Goal: Information Seeking & Learning: Learn about a topic

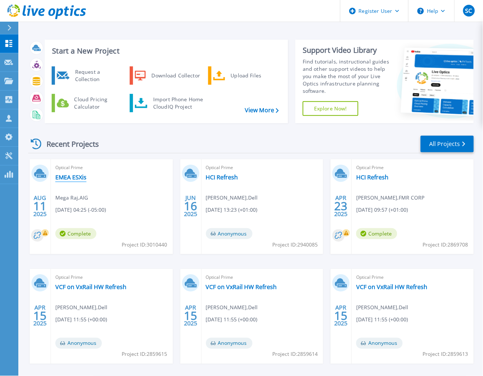
click at [73, 177] on link "EMEA ESXis" at bounding box center [70, 176] width 31 height 7
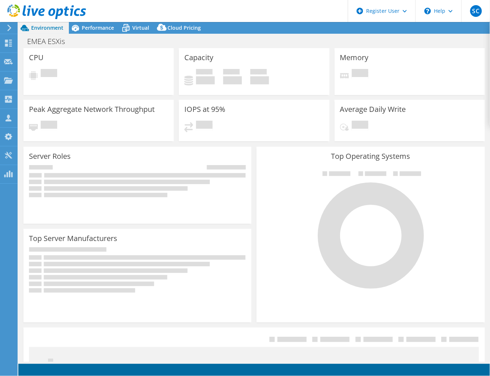
select select "USD"
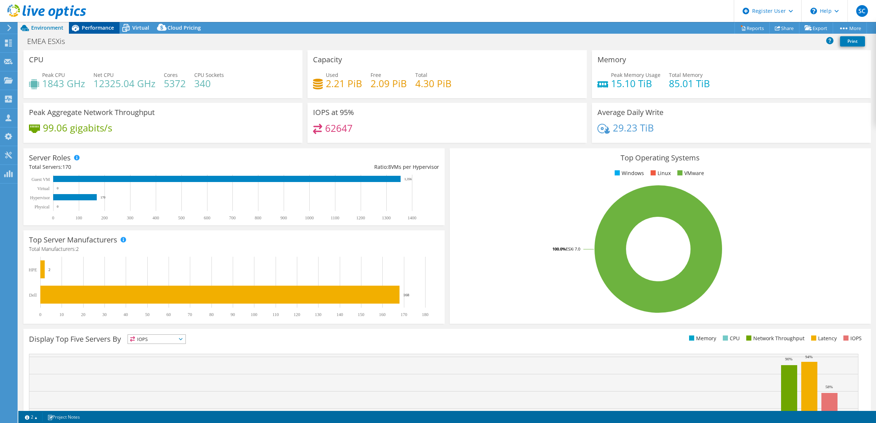
click at [100, 32] on div "Performance" at bounding box center [94, 28] width 51 height 12
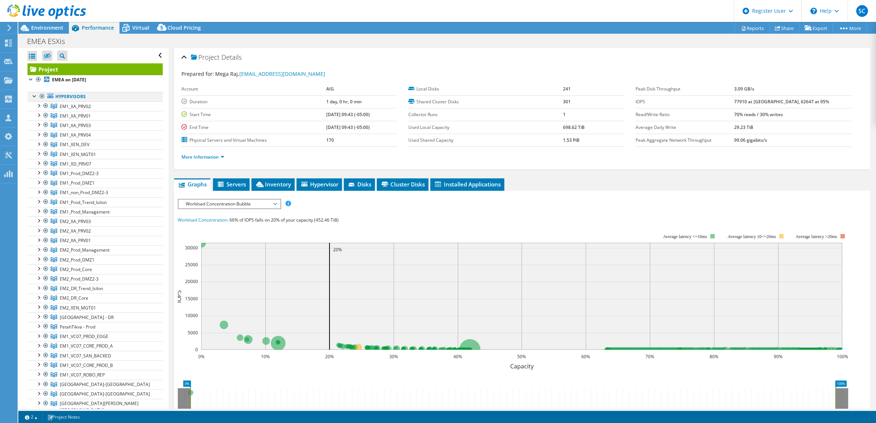
click at [41, 96] on div at bounding box center [41, 96] width 7 height 9
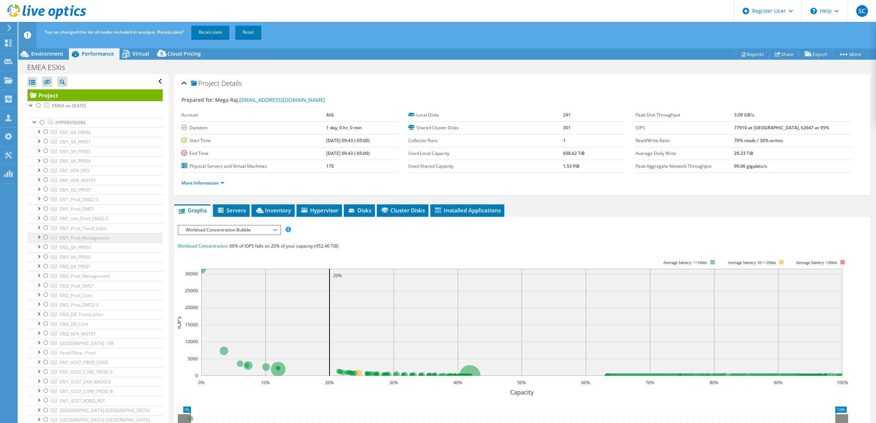
drag, startPoint x: 45, startPoint y: 238, endPoint x: 66, endPoint y: 238, distance: 21.3
click at [45, 238] on div at bounding box center [45, 237] width 7 height 9
click at [38, 104] on div at bounding box center [38, 105] width 7 height 9
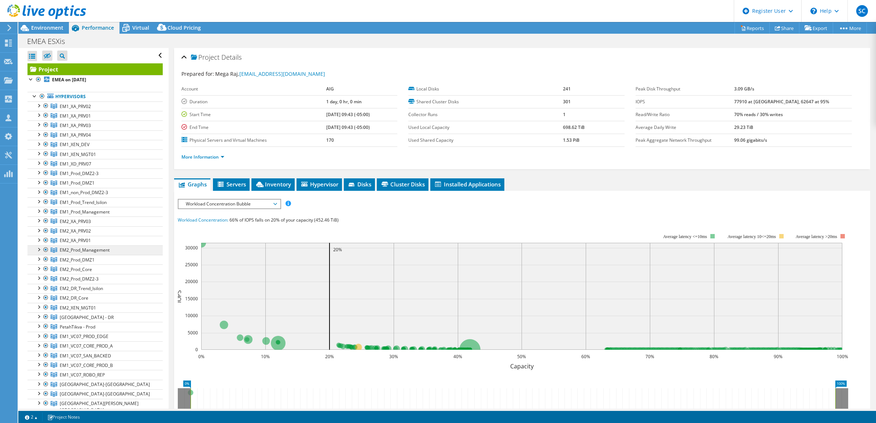
click at [76, 110] on span "EM2_Prod_Management" at bounding box center [75, 106] width 31 height 6
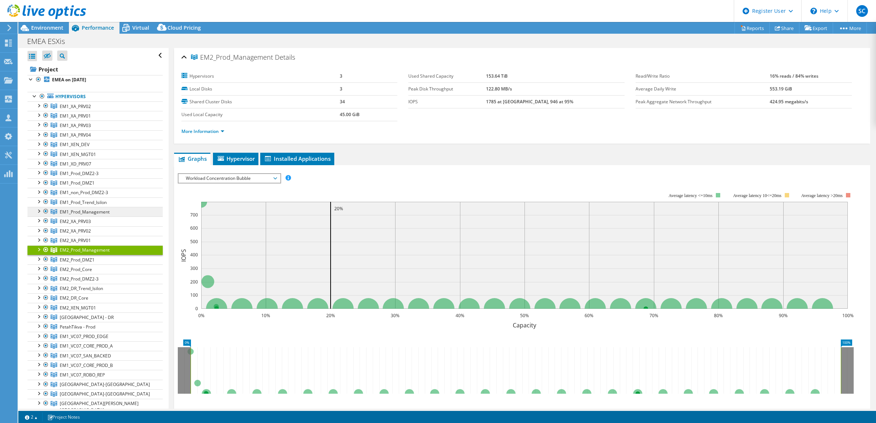
click at [86, 110] on span "EM1_Prod_Management" at bounding box center [75, 106] width 31 height 6
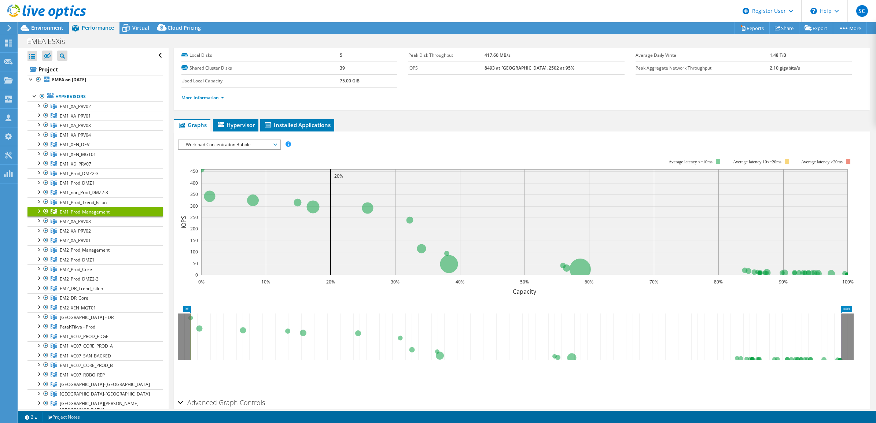
scroll to position [70, 0]
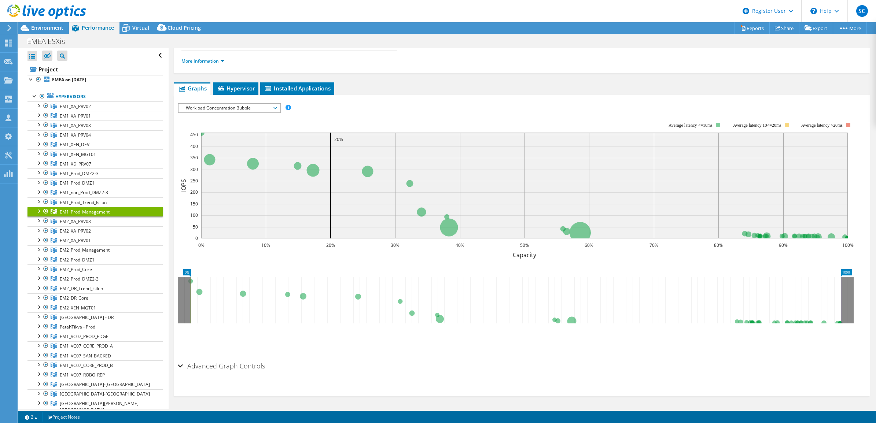
click at [228, 365] on h2 "Advanced Graph Controls" at bounding box center [221, 366] width 87 height 15
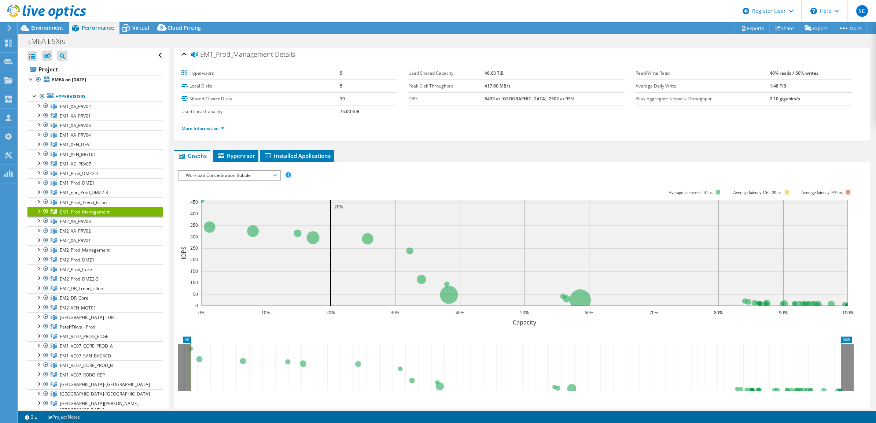
scroll to position [3, 0]
click at [237, 154] on span "Hypervisor" at bounding box center [236, 155] width 38 height 7
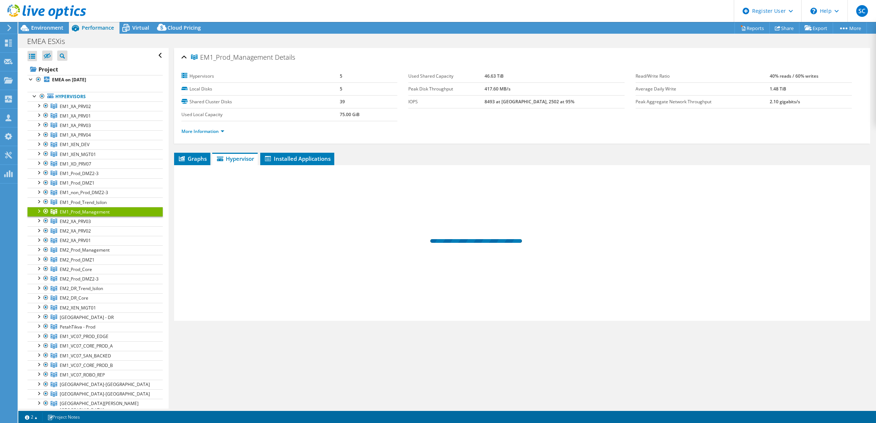
scroll to position [0, 0]
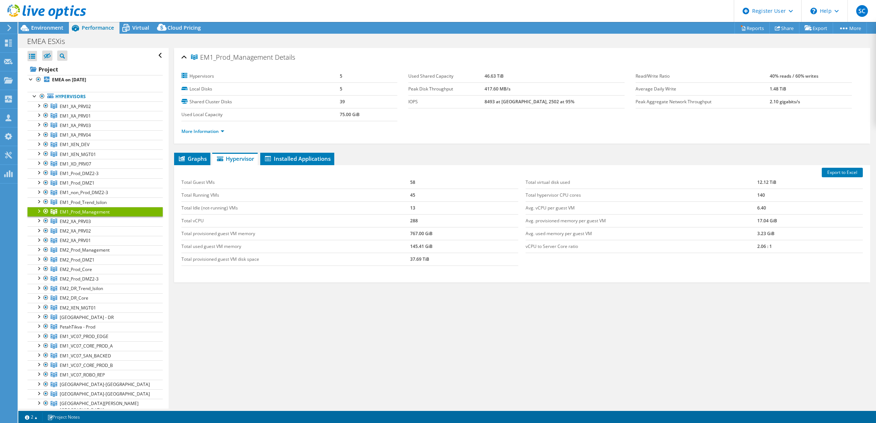
click at [224, 129] on li "More Information" at bounding box center [204, 132] width 47 height 8
click at [221, 131] on link "More Information" at bounding box center [202, 131] width 43 height 6
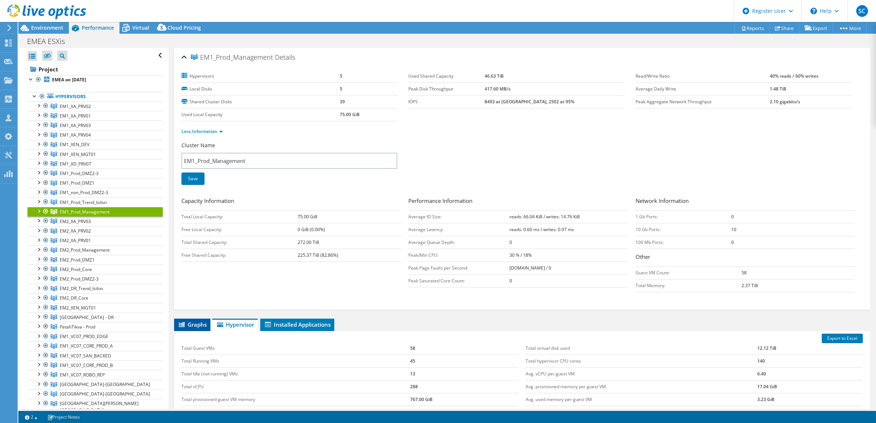
click at [195, 328] on span "Graphs" at bounding box center [192, 324] width 29 height 7
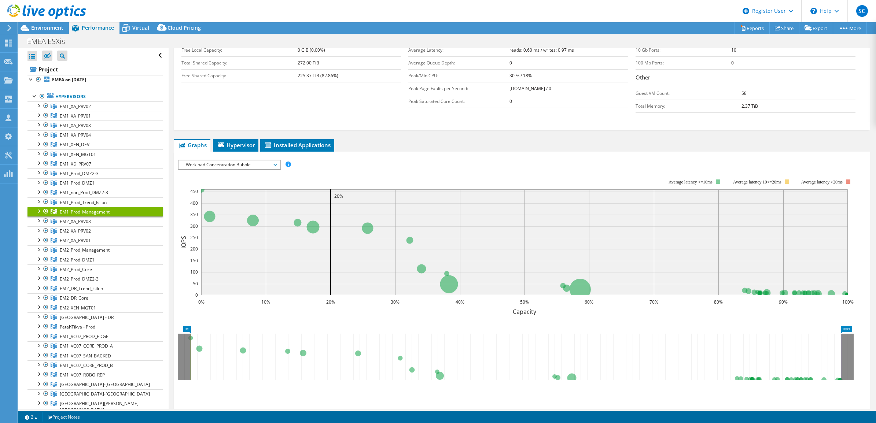
scroll to position [183, 0]
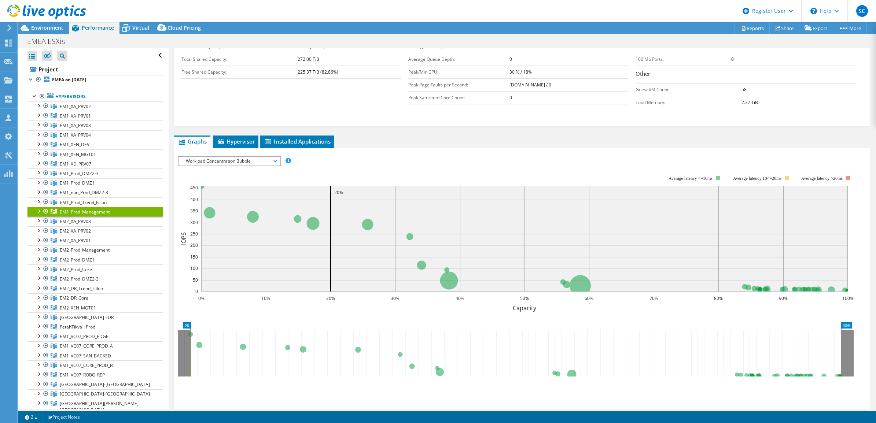
click at [264, 164] on span "Workload Concentration Bubble" at bounding box center [229, 161] width 94 height 9
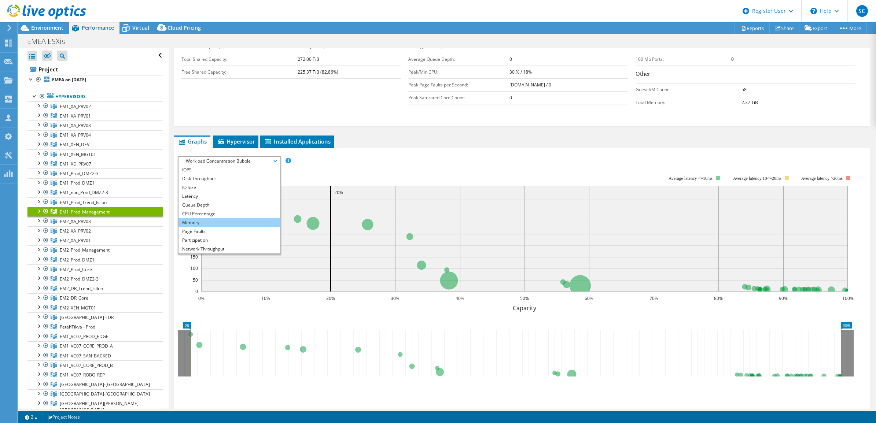
scroll to position [137, 0]
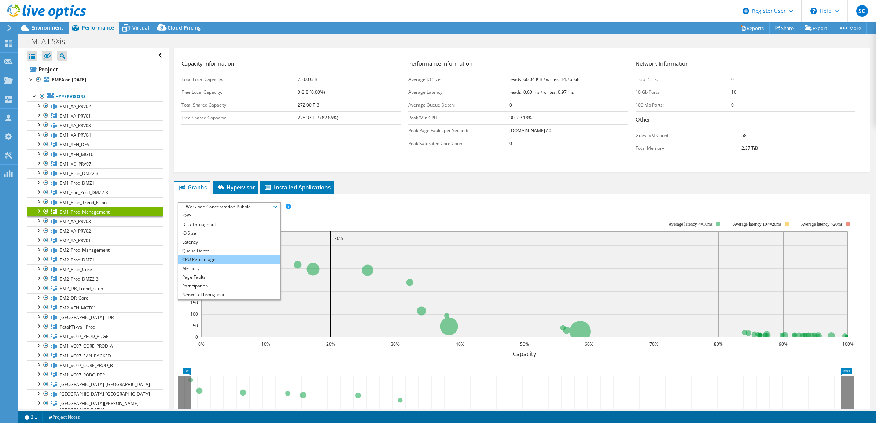
click at [207, 260] on li "CPU Percentage" at bounding box center [230, 259] width 102 height 9
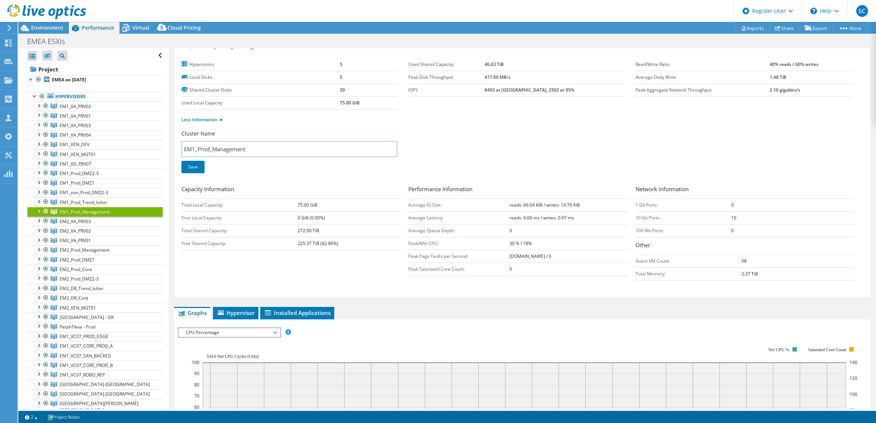
scroll to position [0, 0]
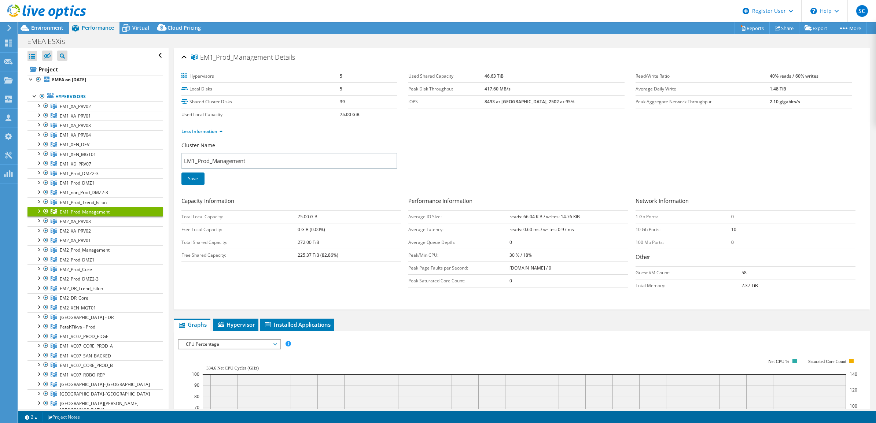
click at [236, 341] on span "CPU Percentage" at bounding box center [229, 344] width 94 height 9
click at [235, 327] on span "Hypervisor" at bounding box center [236, 324] width 38 height 7
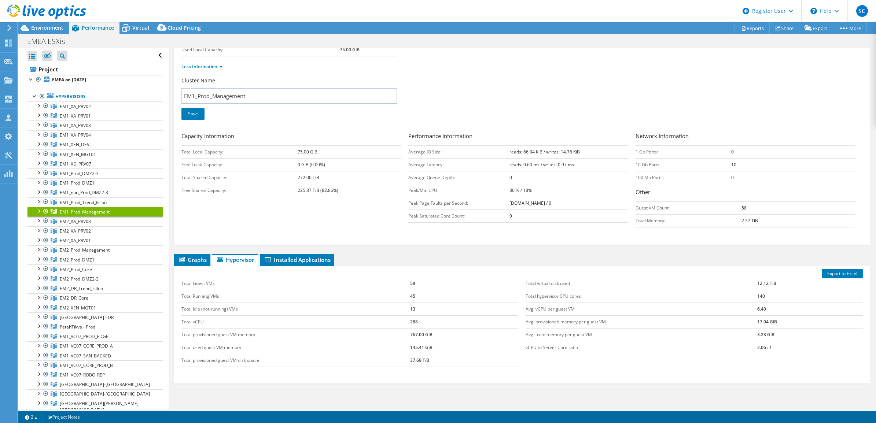
scroll to position [92, 0]
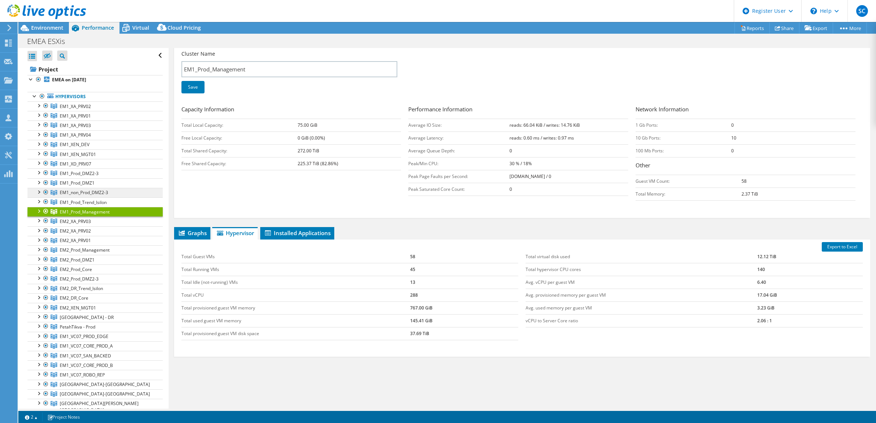
click at [87, 110] on span "EM1_non_Prod_DMZ2-3" at bounding box center [75, 106] width 31 height 6
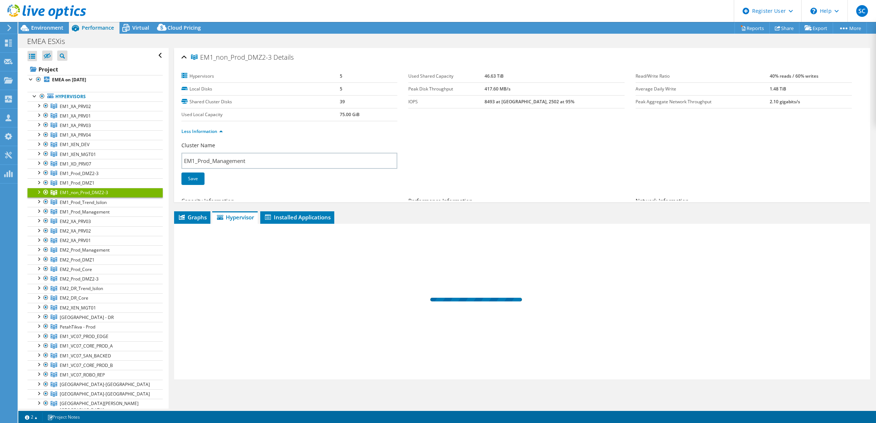
scroll to position [0, 0]
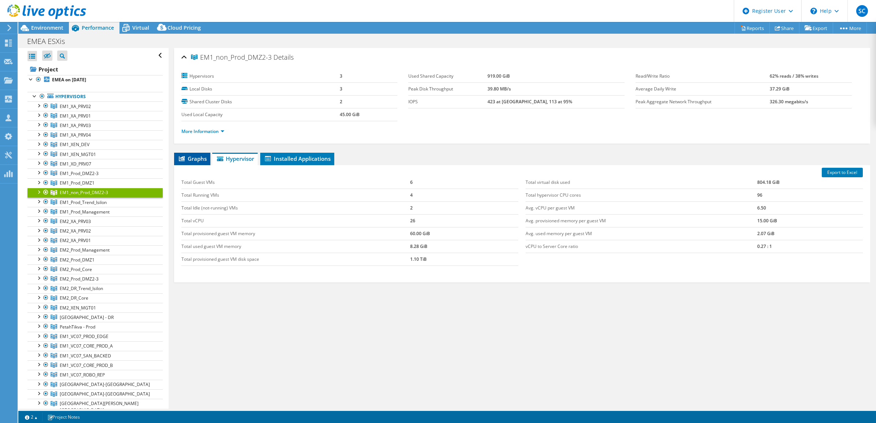
click at [197, 157] on span "Graphs" at bounding box center [192, 158] width 29 height 7
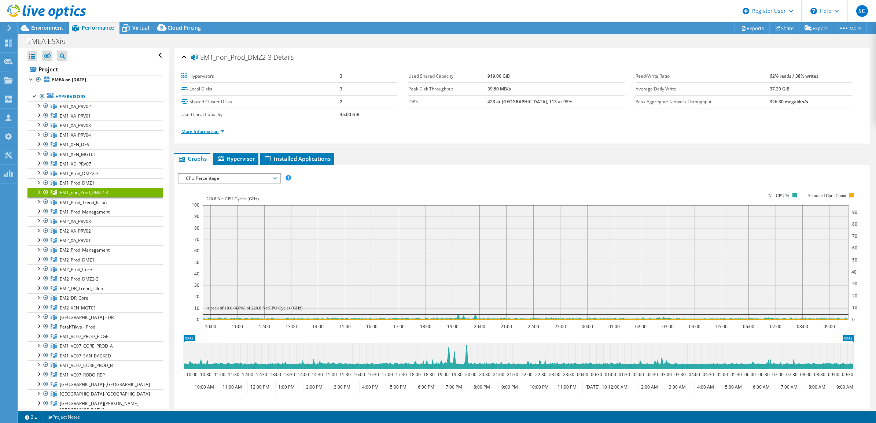
drag, startPoint x: 210, startPoint y: 130, endPoint x: 219, endPoint y: 129, distance: 9.2
click at [210, 130] on link "More Information" at bounding box center [202, 131] width 43 height 6
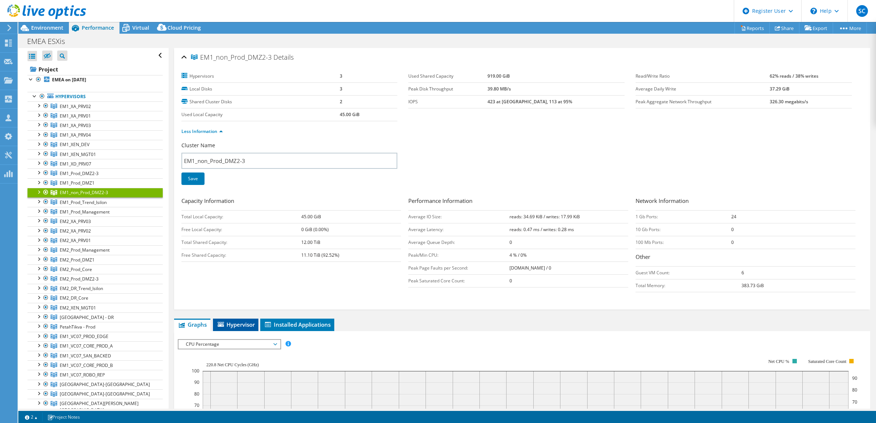
drag, startPoint x: 245, startPoint y: 325, endPoint x: 244, endPoint y: 316, distance: 9.5
click at [245, 325] on span "Hypervisor" at bounding box center [236, 324] width 38 height 7
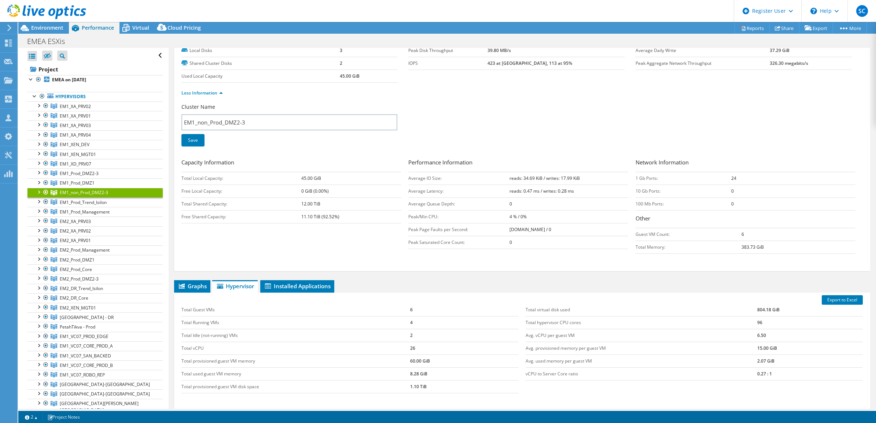
scroll to position [92, 0]
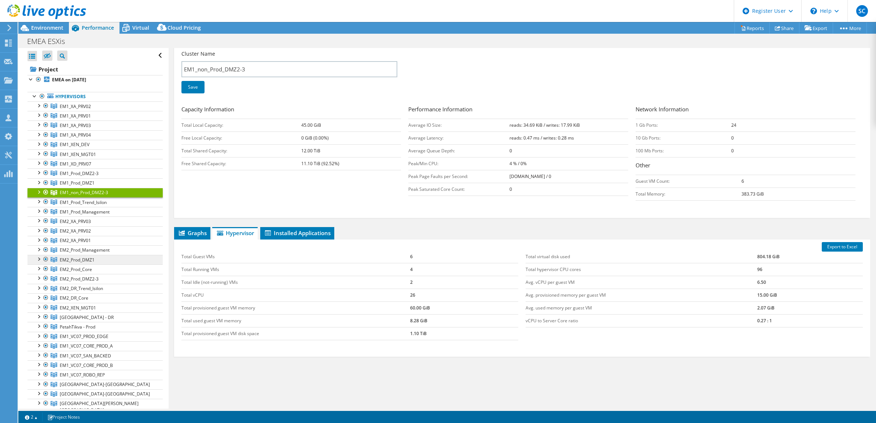
click at [86, 110] on span "EM2_Prod_DMZ1" at bounding box center [75, 106] width 31 height 6
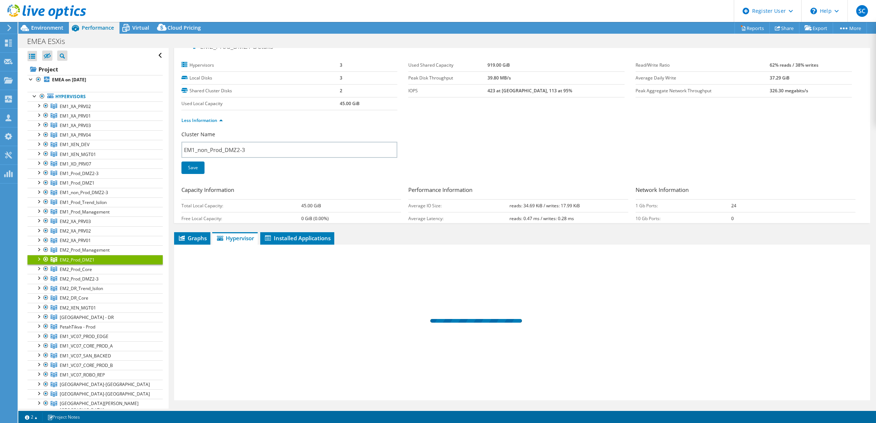
scroll to position [0, 0]
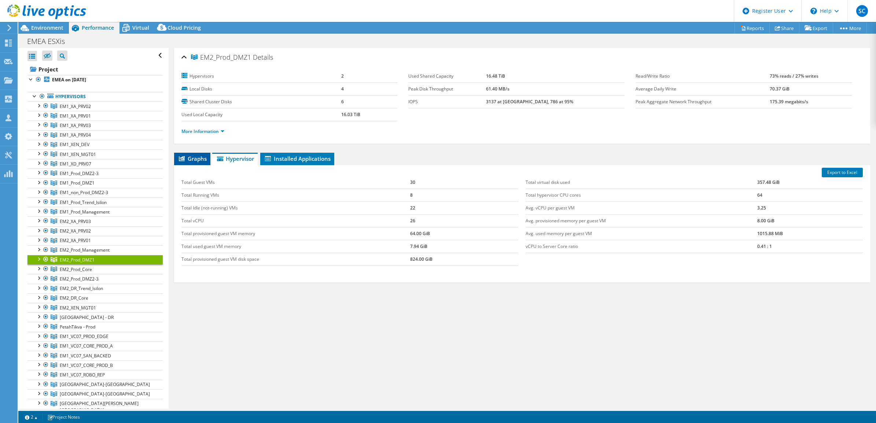
click at [184, 158] on span "Graphs" at bounding box center [192, 158] width 29 height 7
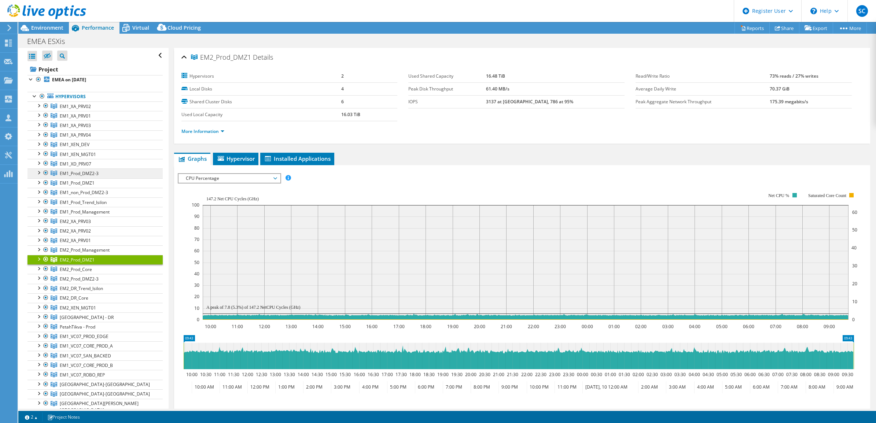
click at [90, 110] on span "EM1_Prod_DMZ2-3" at bounding box center [75, 106] width 31 height 6
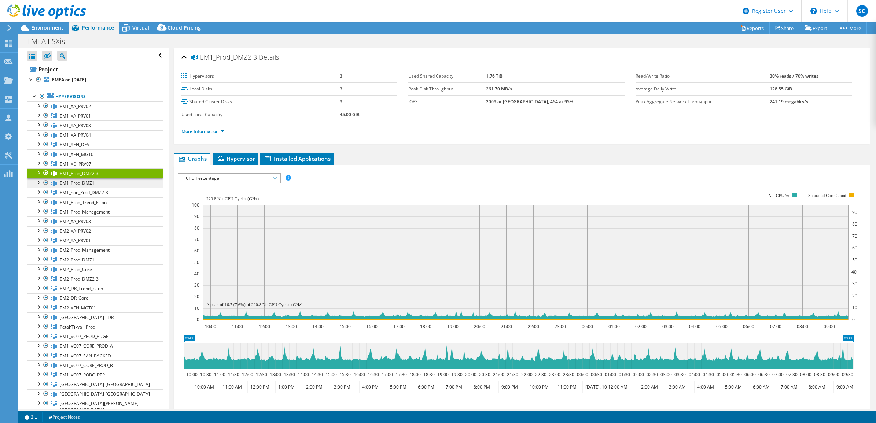
click at [82, 110] on span "EM1_Prod_DMZ1" at bounding box center [75, 106] width 31 height 6
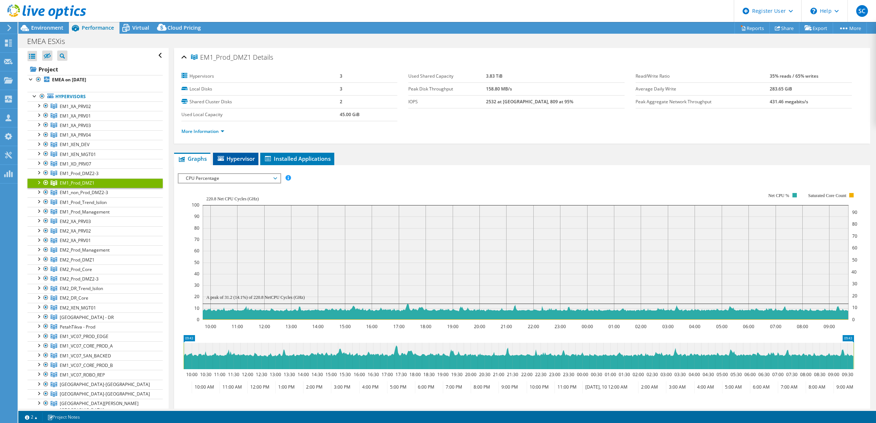
drag, startPoint x: 242, startPoint y: 159, endPoint x: 254, endPoint y: 164, distance: 12.7
click at [242, 159] on span "Hypervisor" at bounding box center [236, 158] width 38 height 7
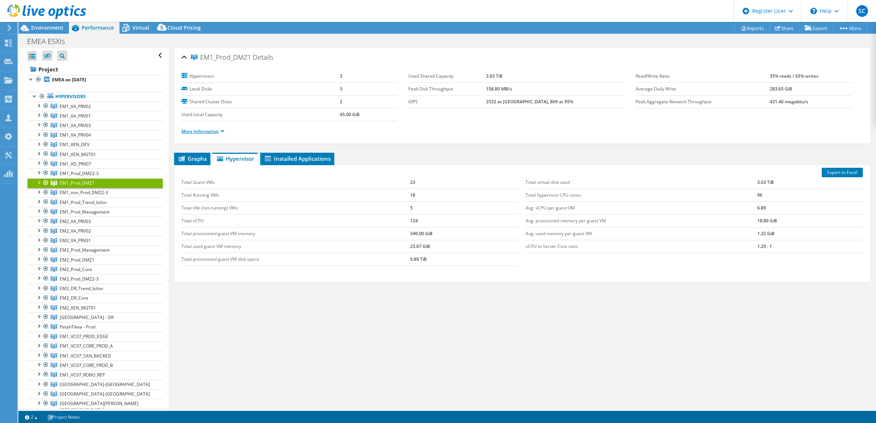
click at [223, 131] on link "More Information" at bounding box center [202, 131] width 43 height 6
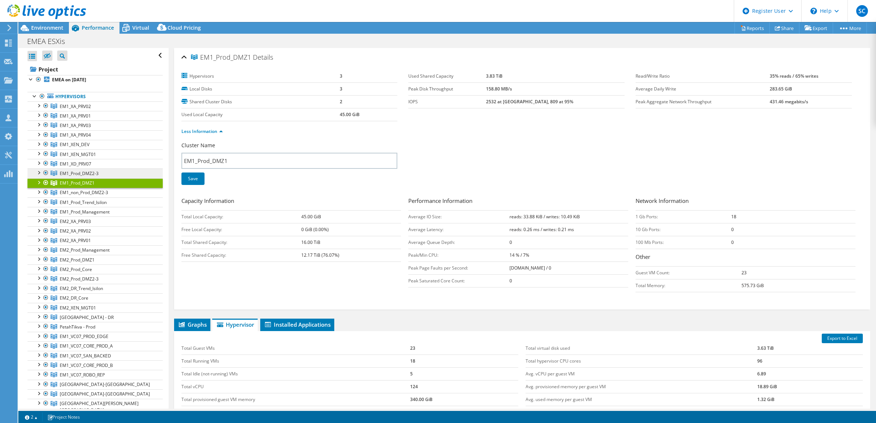
click at [76, 110] on span "EM1_Prod_DMZ2-3" at bounding box center [75, 106] width 31 height 6
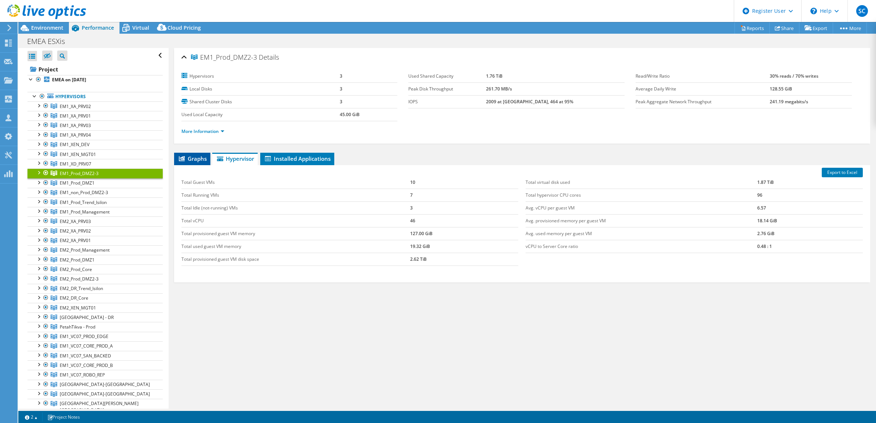
click at [195, 156] on span "Graphs" at bounding box center [192, 158] width 29 height 7
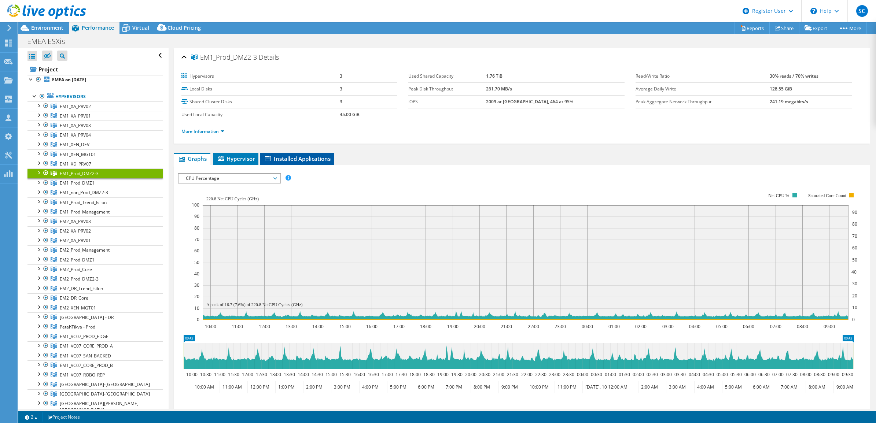
drag, startPoint x: 231, startPoint y: 162, endPoint x: 262, endPoint y: 163, distance: 30.8
click at [231, 162] on span "Hypervisor" at bounding box center [236, 158] width 38 height 7
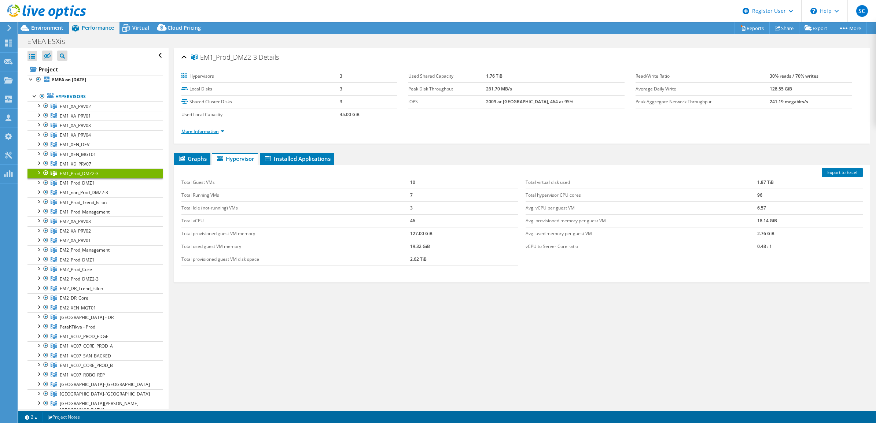
click at [221, 133] on link "More Information" at bounding box center [202, 131] width 43 height 6
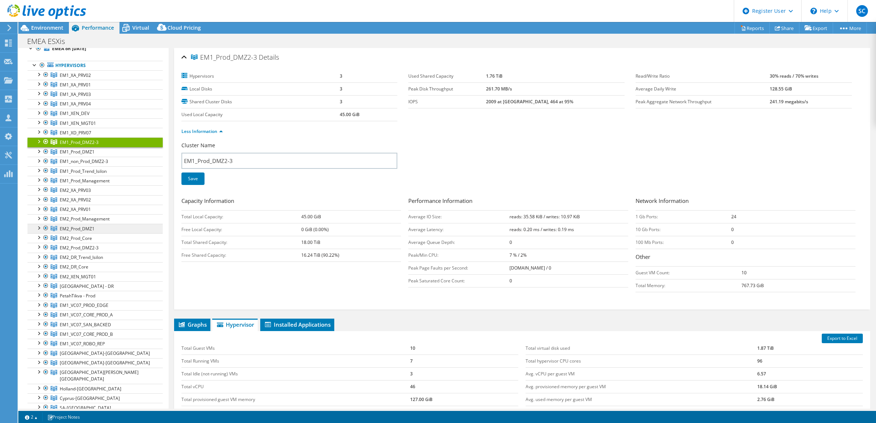
scroll to position [46, 0]
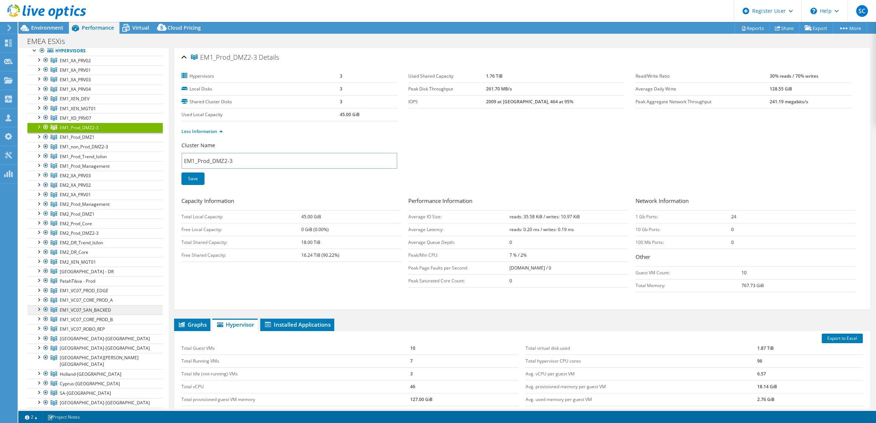
click at [98, 65] on link "EM1_VC07_SAN_BACKED" at bounding box center [94, 61] width 135 height 10
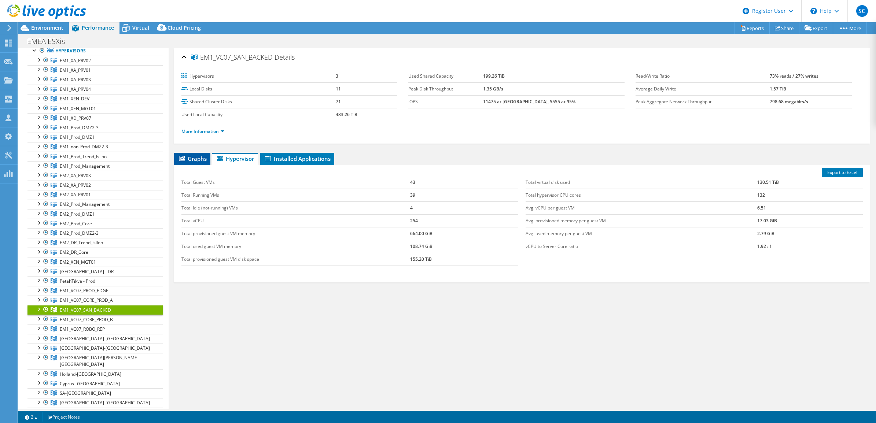
click at [196, 156] on span "Graphs" at bounding box center [192, 158] width 29 height 7
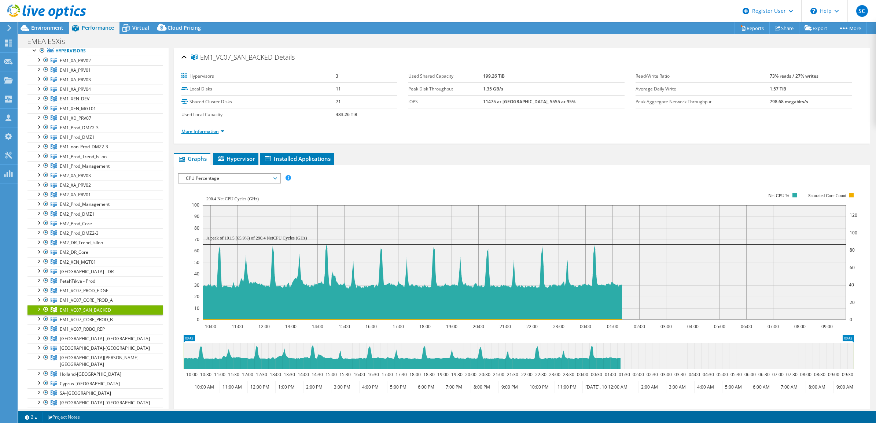
click at [222, 133] on link "More Information" at bounding box center [202, 131] width 43 height 6
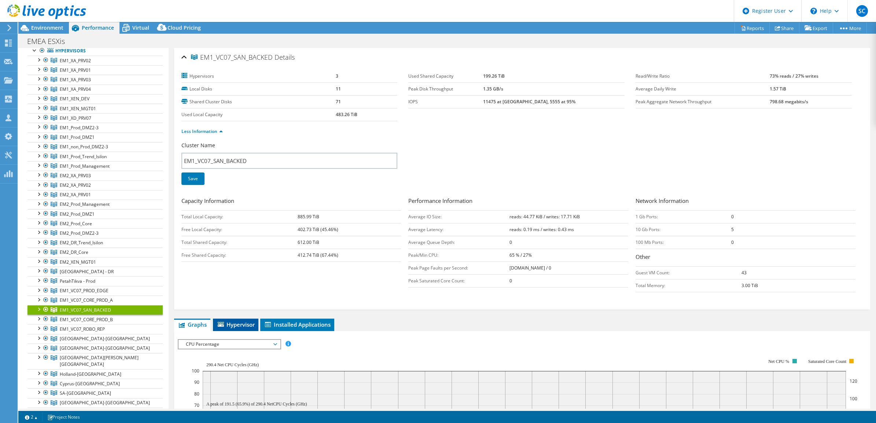
click at [243, 326] on span "Hypervisor" at bounding box center [236, 324] width 38 height 7
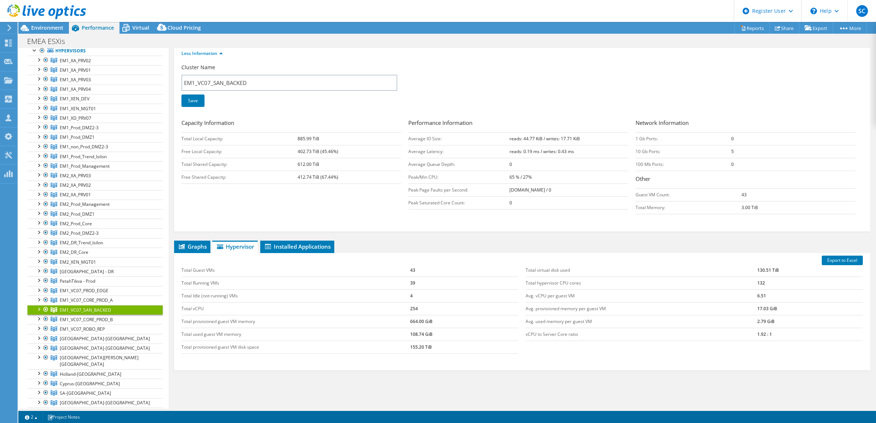
scroll to position [92, 0]
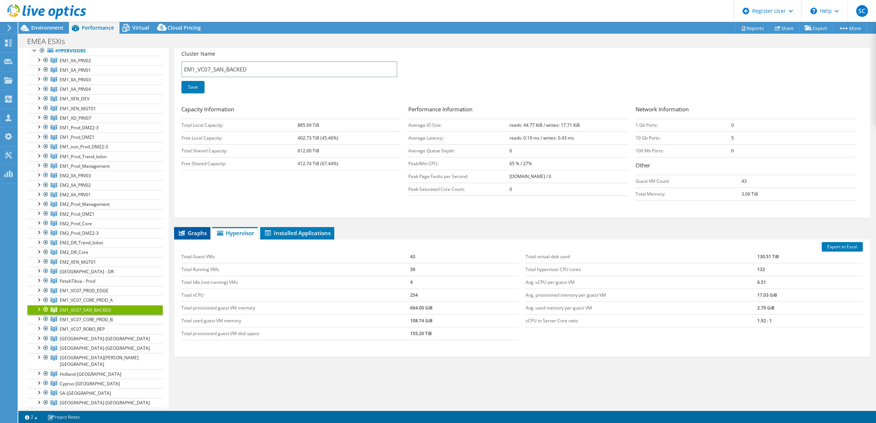
click at [194, 231] on span "Graphs" at bounding box center [192, 232] width 29 height 7
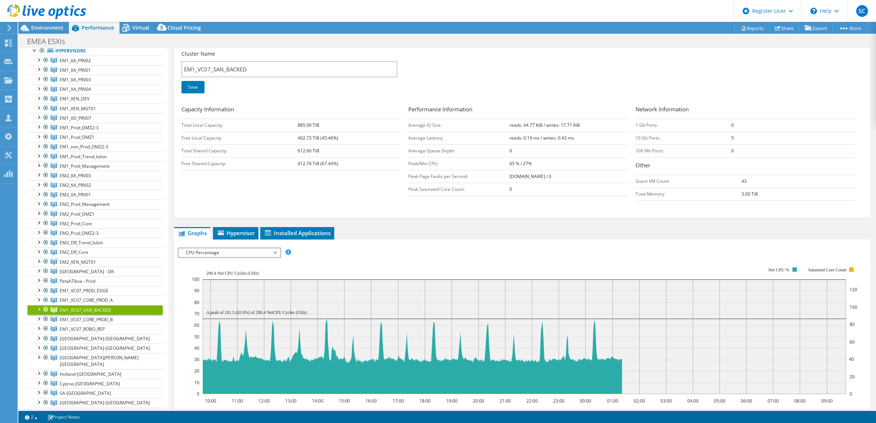
click at [213, 251] on span "CPU Percentage" at bounding box center [229, 253] width 94 height 9
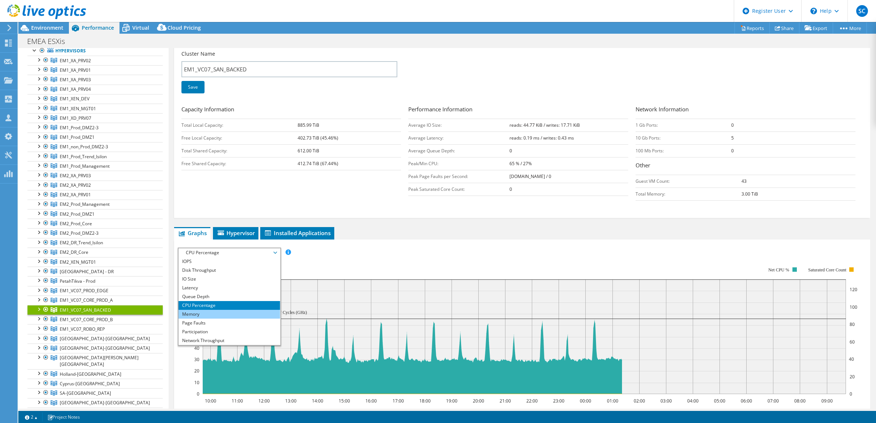
click at [203, 313] on li "Memory" at bounding box center [230, 314] width 102 height 9
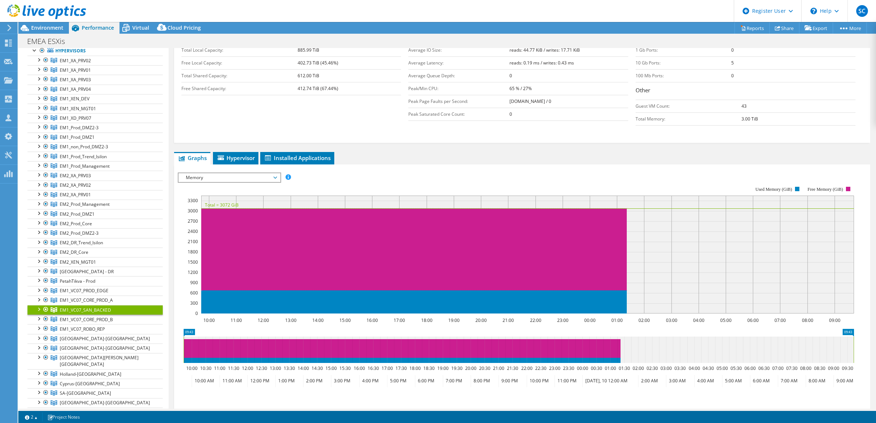
scroll to position [183, 0]
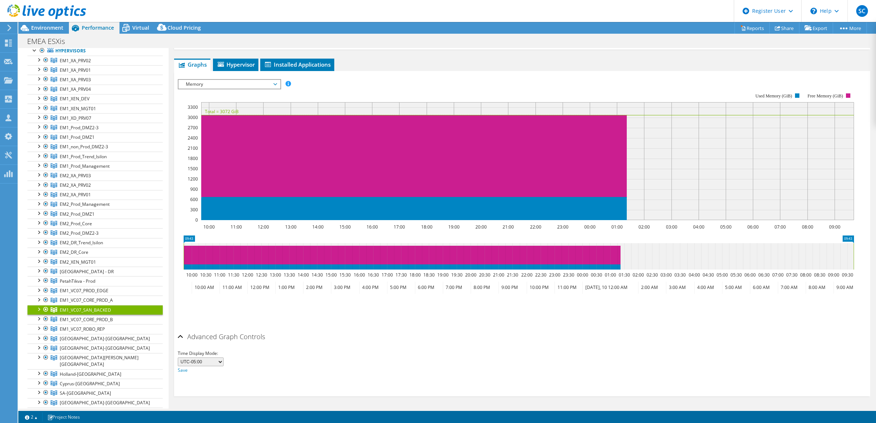
click at [180, 336] on div "Advanced Graph Controls" at bounding box center [522, 338] width 689 height 16
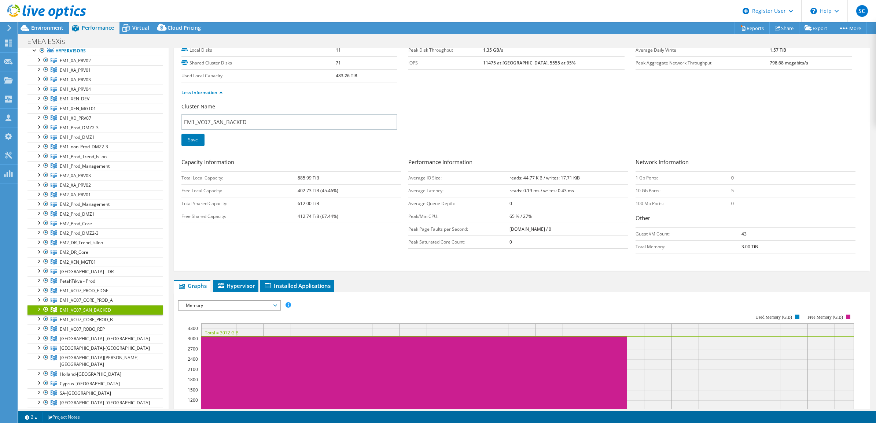
scroll to position [0, 0]
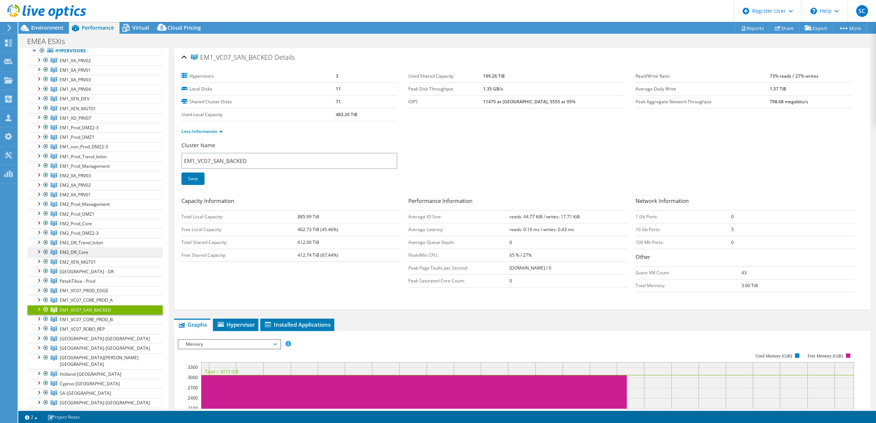
click at [88, 65] on link "EM2_DR_Core" at bounding box center [94, 61] width 135 height 10
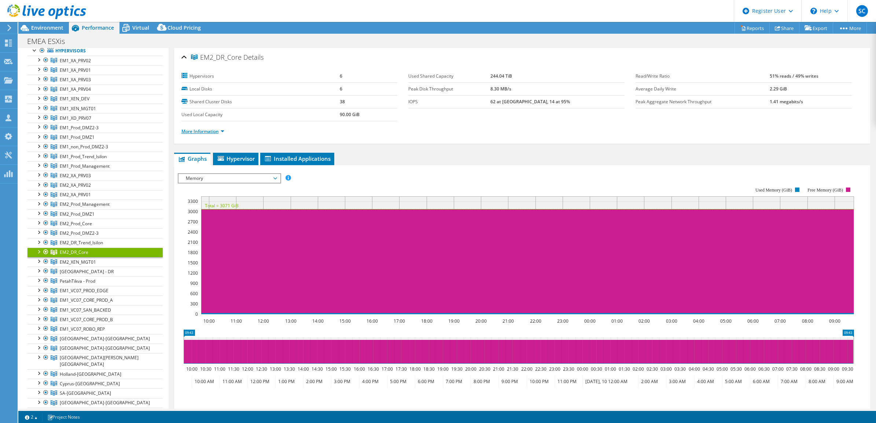
click at [219, 131] on link "More Information" at bounding box center [202, 131] width 43 height 6
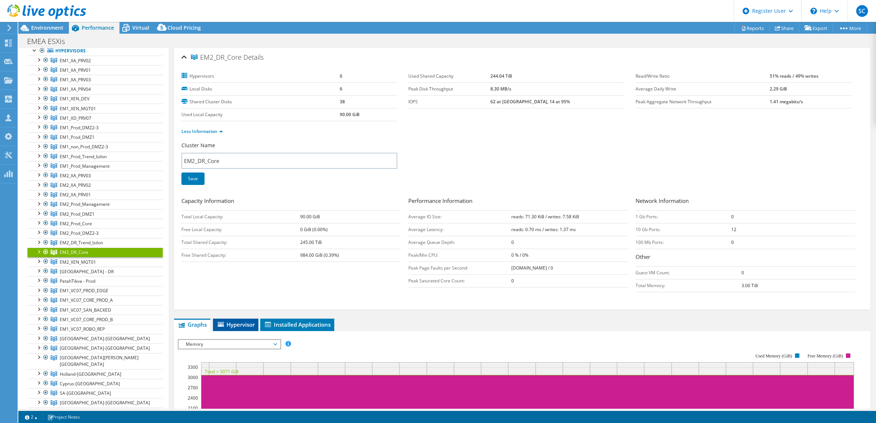
click at [234, 328] on span "Hypervisor" at bounding box center [236, 324] width 38 height 7
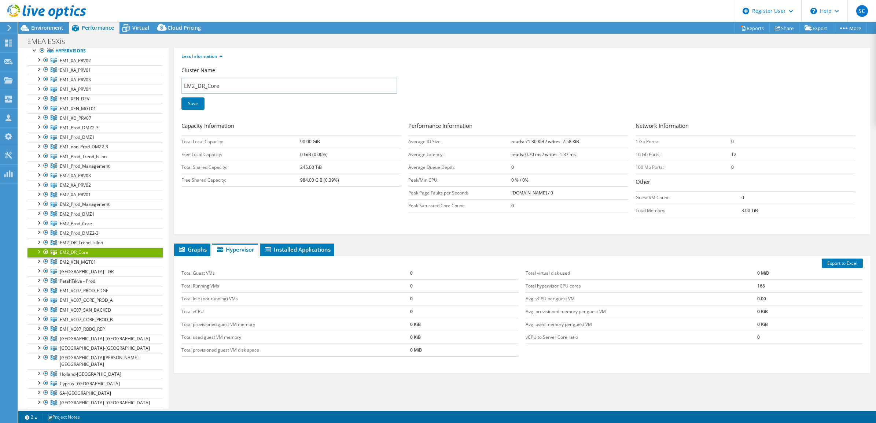
scroll to position [92, 0]
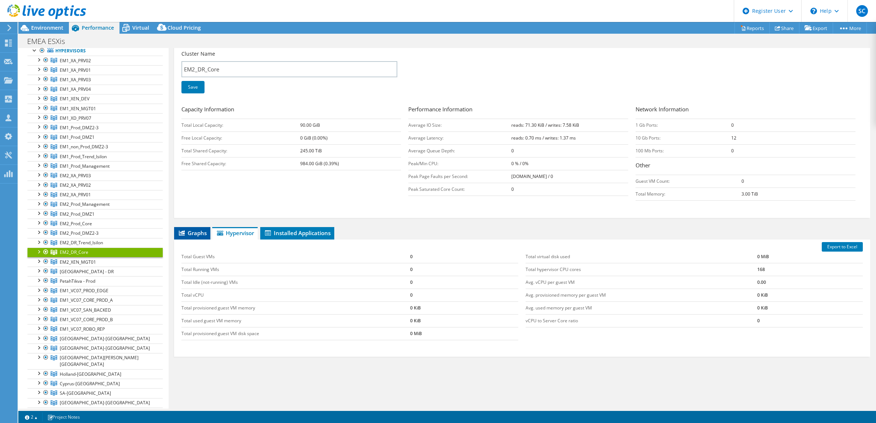
click at [195, 235] on span "Graphs" at bounding box center [192, 232] width 29 height 7
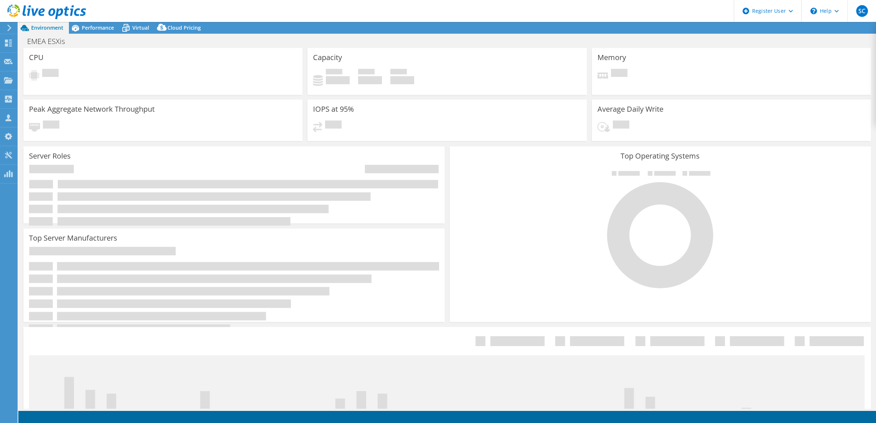
select select "USD"
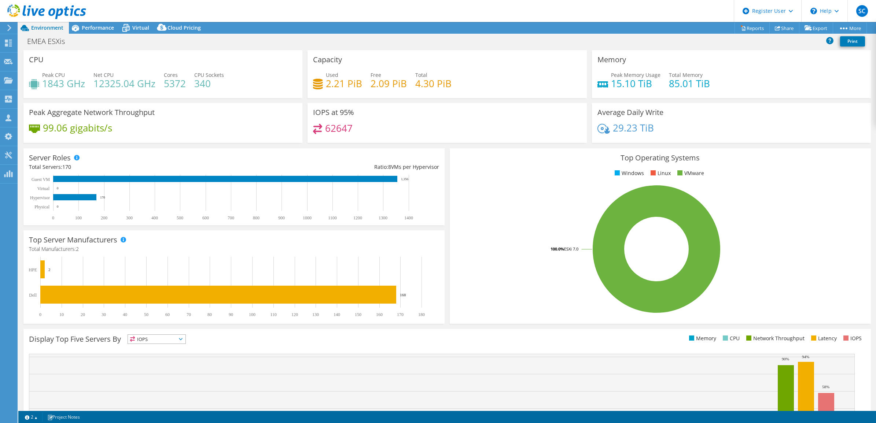
click at [83, 27] on span "Performance" at bounding box center [98, 27] width 32 height 7
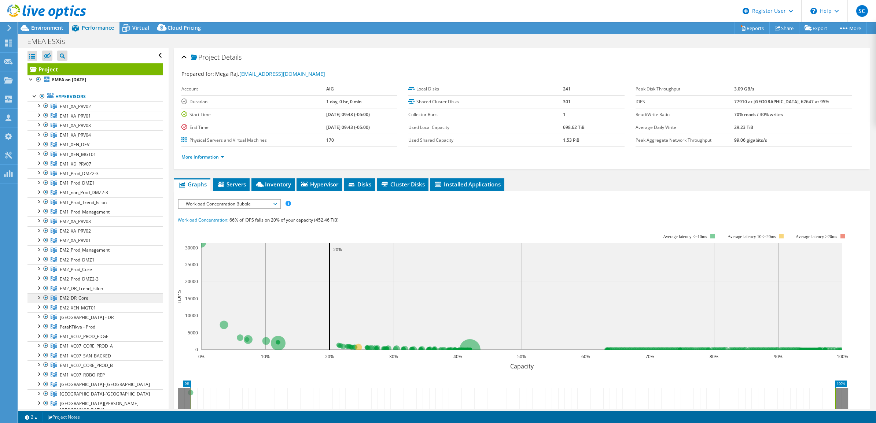
click at [69, 110] on span "EM2_DR_Core" at bounding box center [75, 106] width 31 height 6
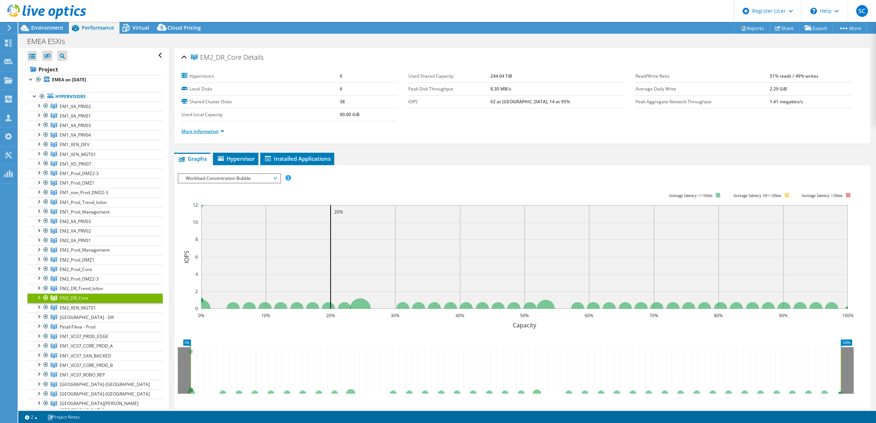
click at [211, 134] on link "More Information" at bounding box center [202, 131] width 43 height 6
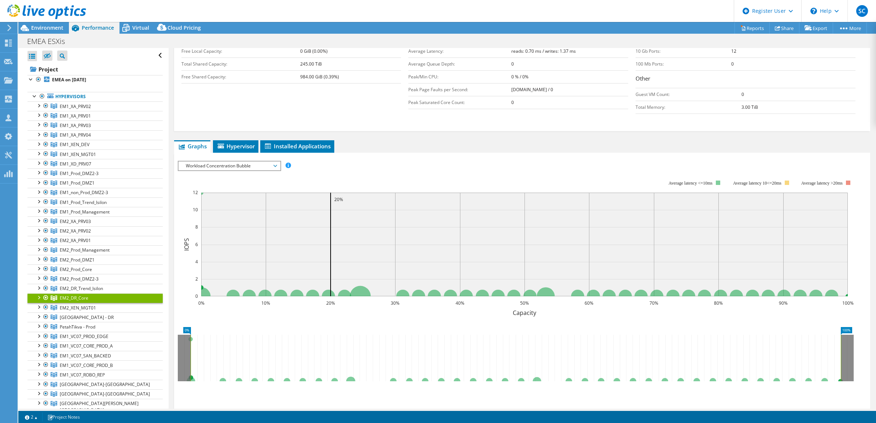
scroll to position [183, 0]
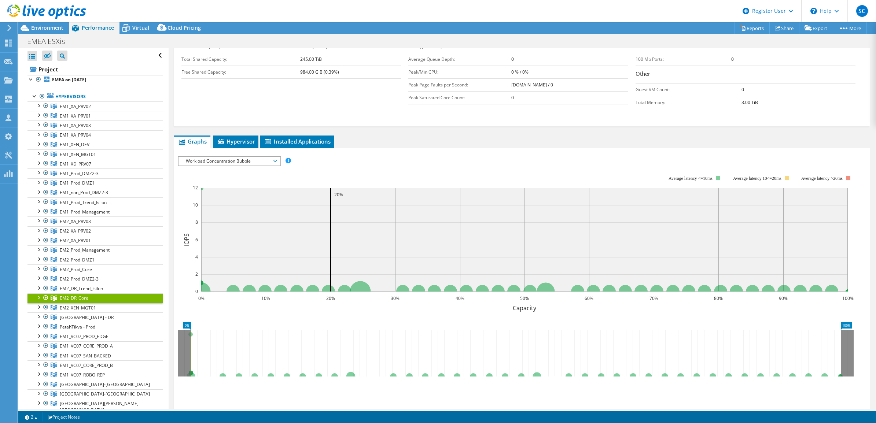
click at [248, 161] on span "Workload Concentration Bubble" at bounding box center [229, 161] width 94 height 9
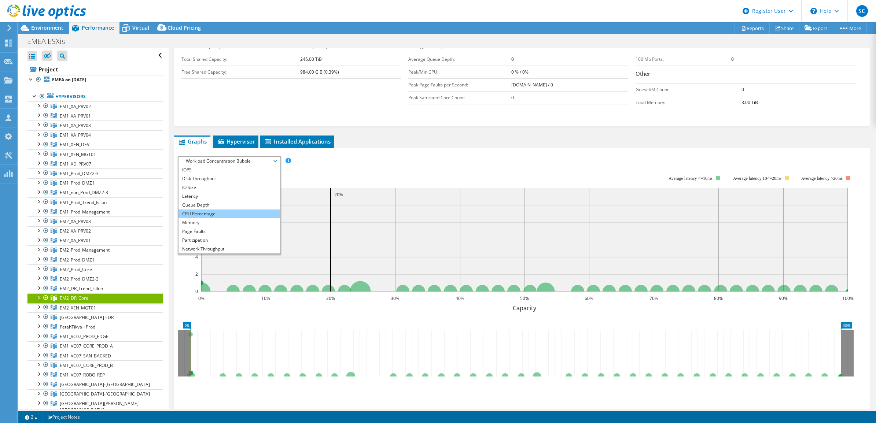
click at [204, 213] on li "CPU Percentage" at bounding box center [230, 214] width 102 height 9
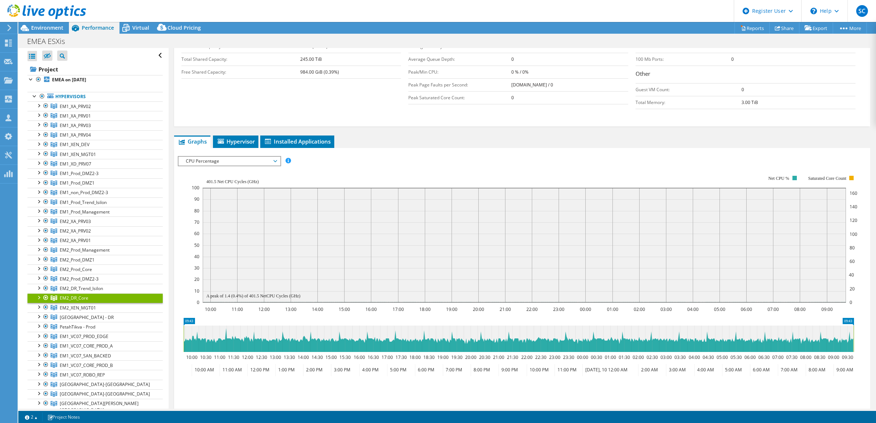
scroll to position [137, 0]
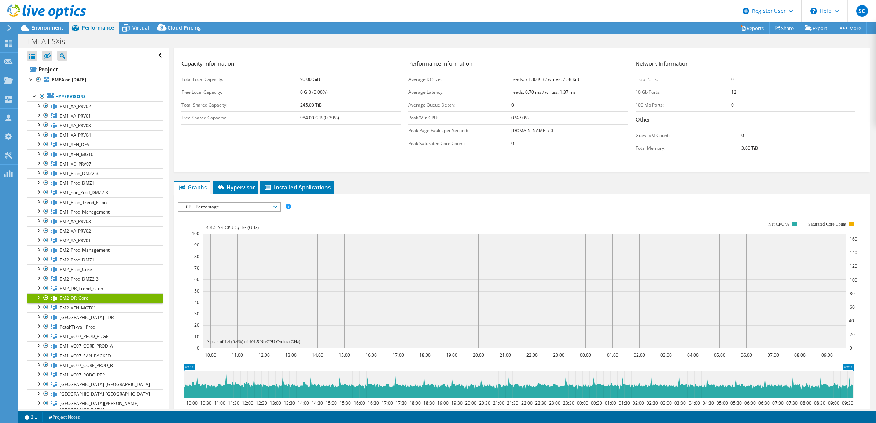
click at [216, 209] on span "CPU Percentage" at bounding box center [229, 207] width 94 height 9
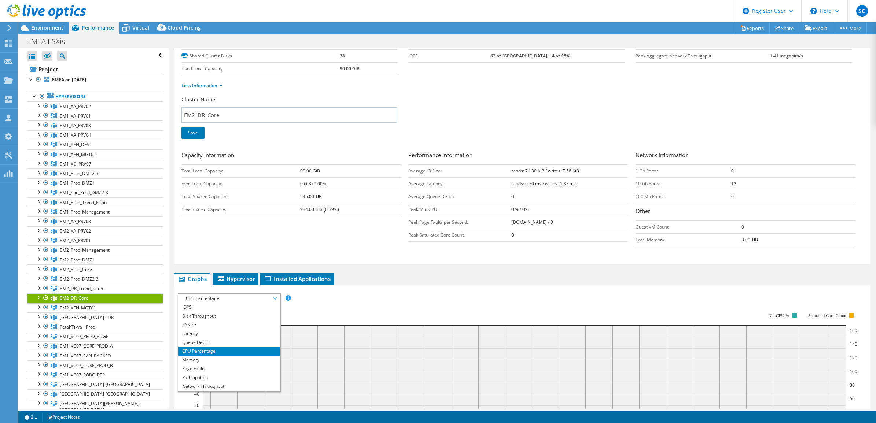
scroll to position [0, 0]
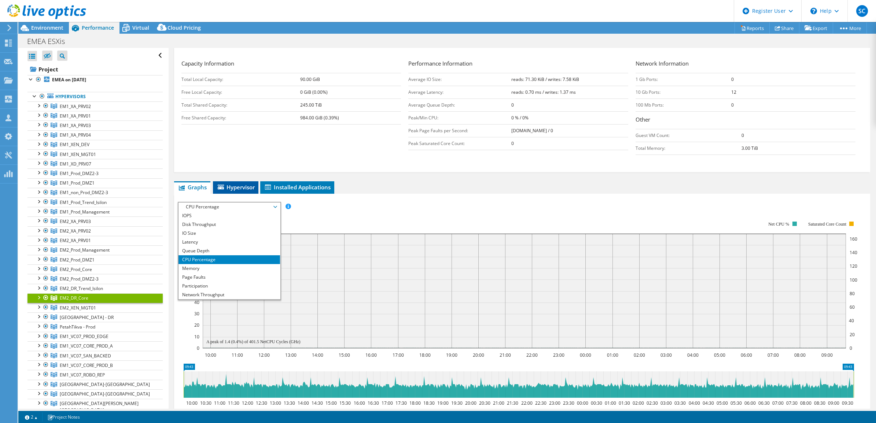
click at [233, 183] on li "Hypervisor" at bounding box center [235, 187] width 45 height 12
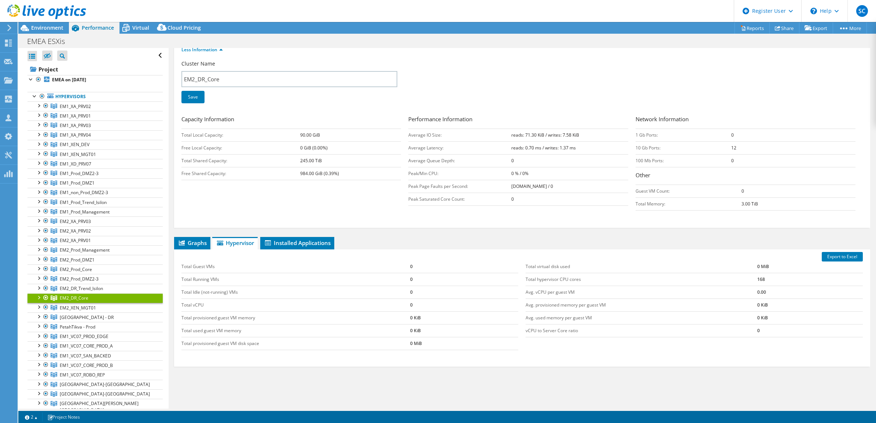
scroll to position [61, 0]
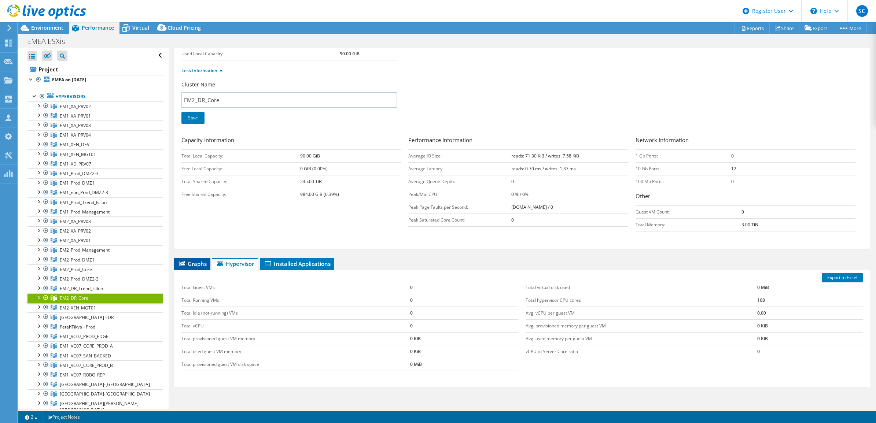
click at [192, 262] on span "Graphs" at bounding box center [192, 263] width 29 height 7
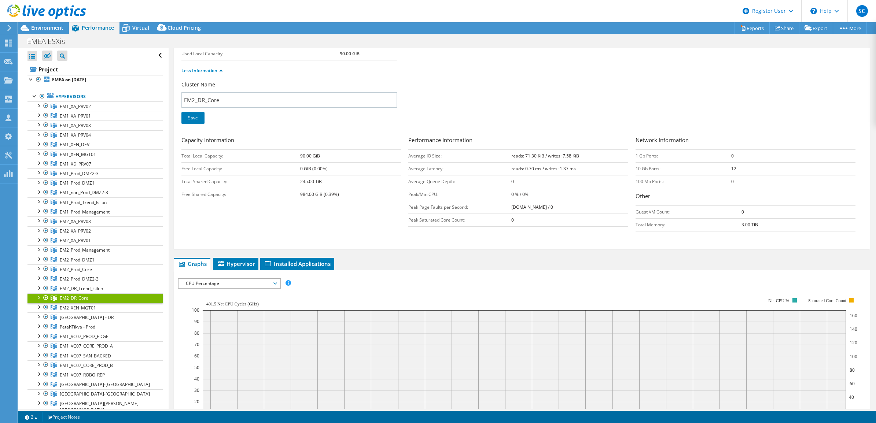
click at [220, 281] on span "CPU Percentage" at bounding box center [229, 283] width 94 height 9
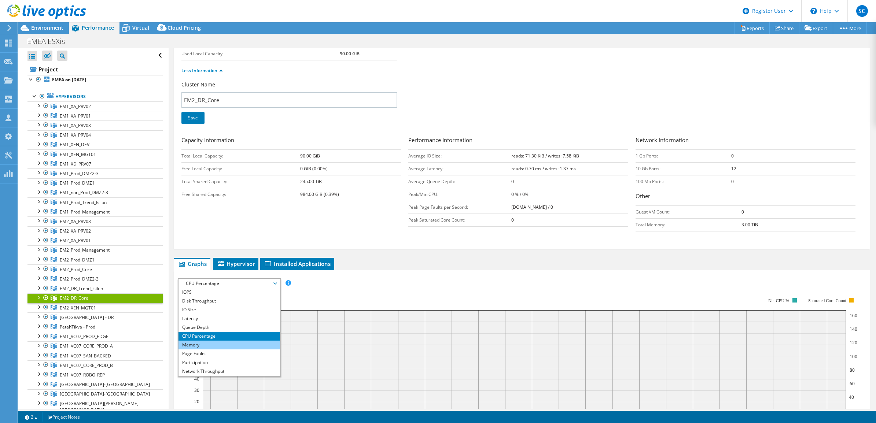
click at [204, 347] on li "Memory" at bounding box center [230, 345] width 102 height 9
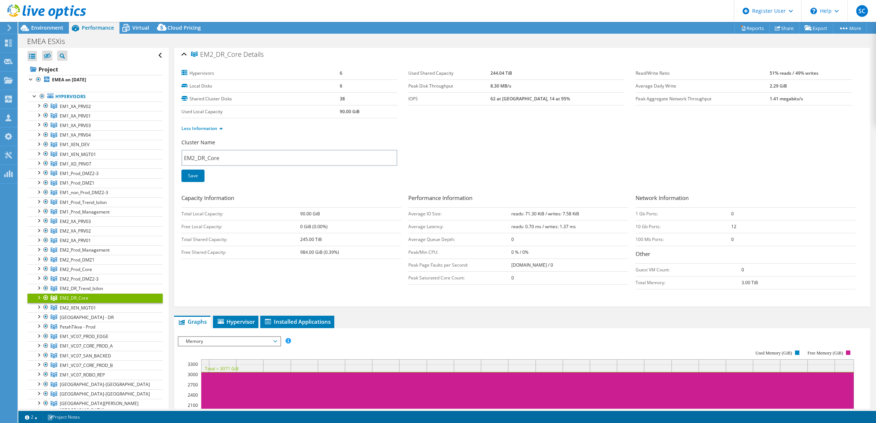
scroll to position [0, 0]
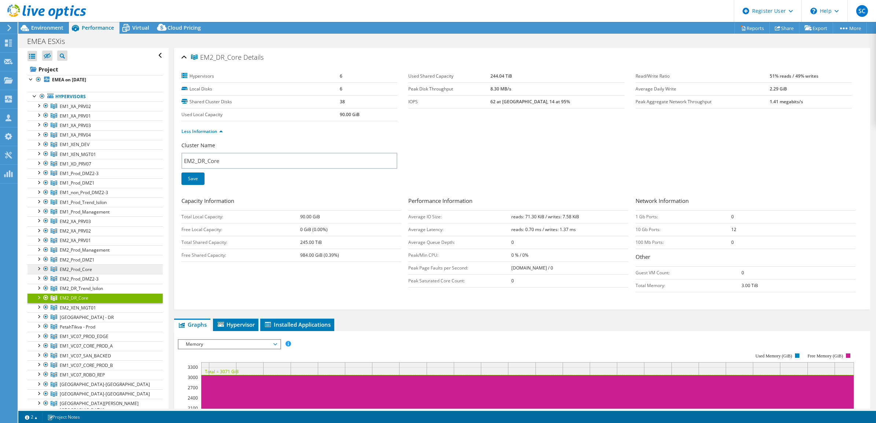
click at [90, 110] on span "EM2_Prod_Core" at bounding box center [75, 106] width 31 height 6
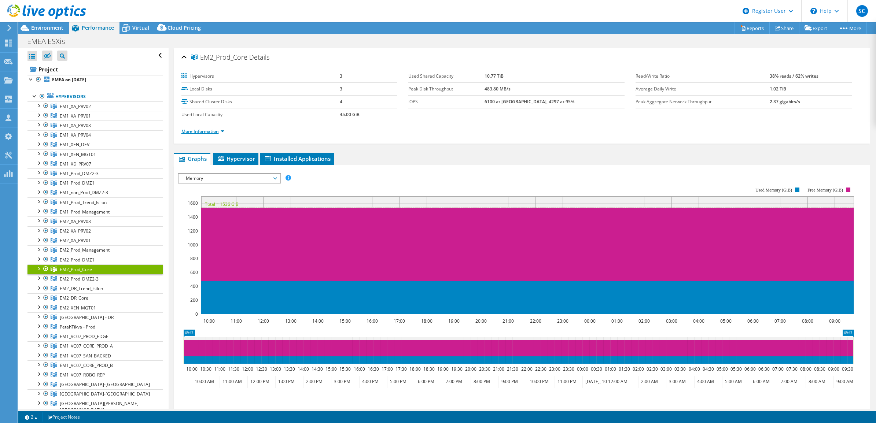
click at [220, 130] on link "More Information" at bounding box center [202, 131] width 43 height 6
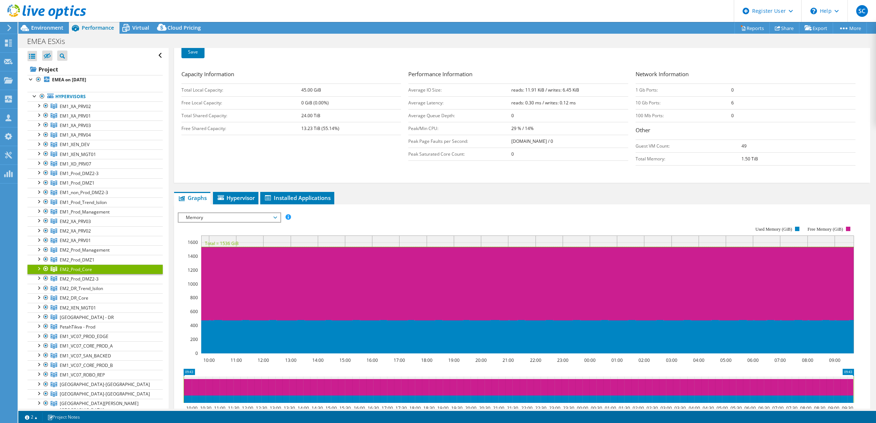
scroll to position [137, 0]
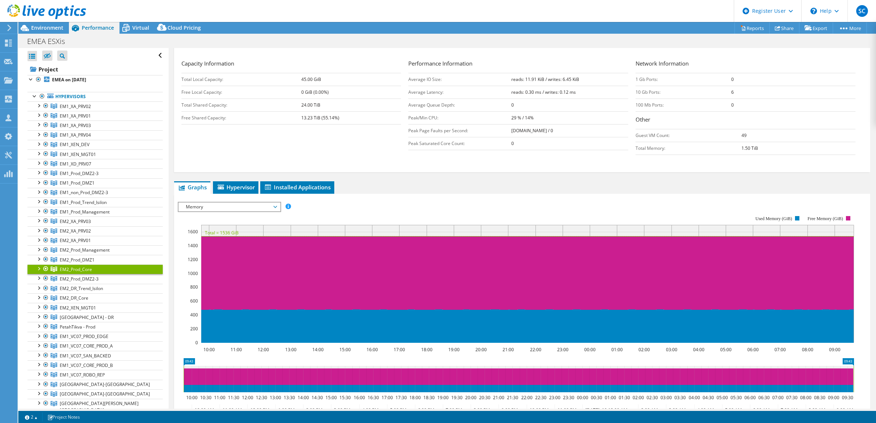
click at [220, 209] on span "Memory" at bounding box center [229, 207] width 94 height 9
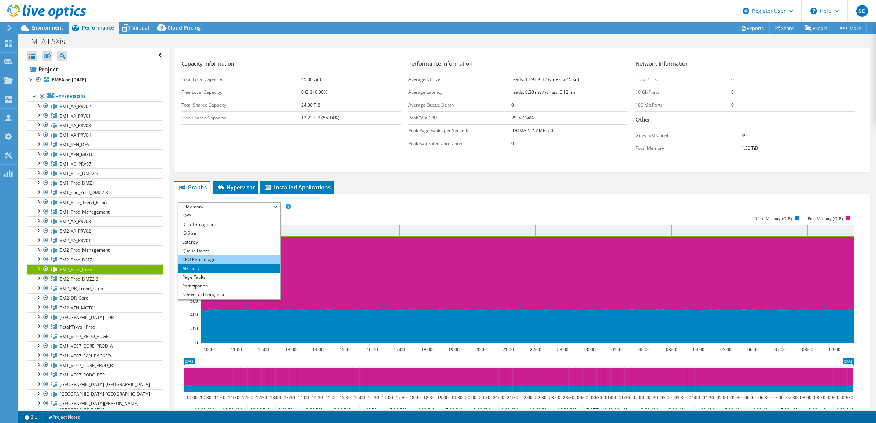
click at [207, 261] on li "CPU Percentage" at bounding box center [230, 259] width 102 height 9
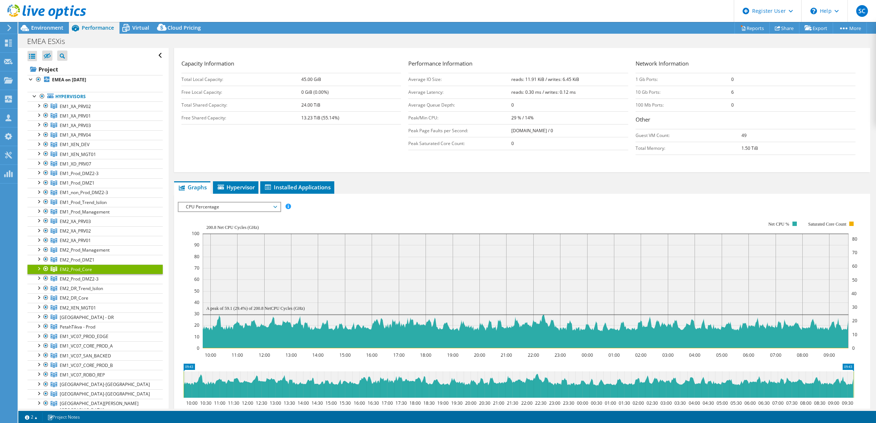
drag, startPoint x: 233, startPoint y: 187, endPoint x: 224, endPoint y: 182, distance: 10.2
click at [233, 187] on span "Hypervisor" at bounding box center [236, 187] width 38 height 7
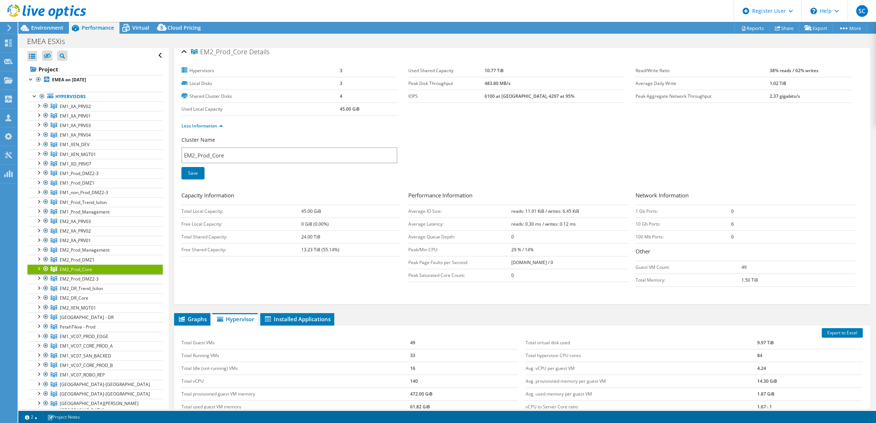
scroll to position [0, 0]
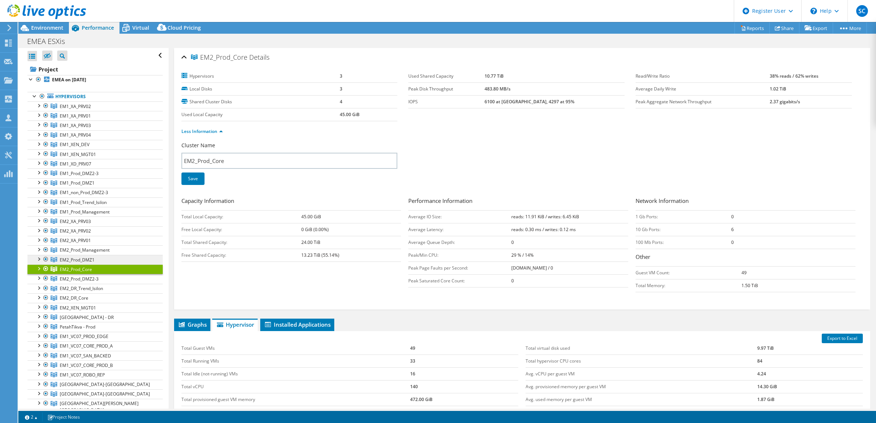
click at [70, 110] on span "EM2_Prod_DMZ1" at bounding box center [75, 106] width 31 height 6
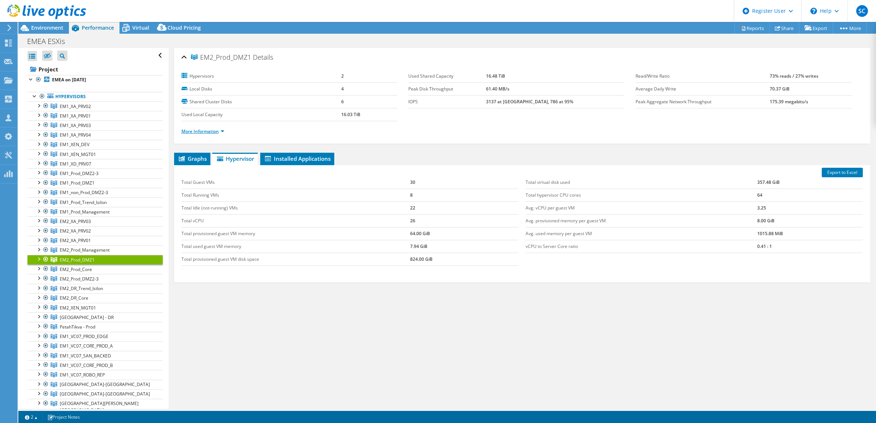
click at [204, 134] on link "More Information" at bounding box center [202, 131] width 43 height 6
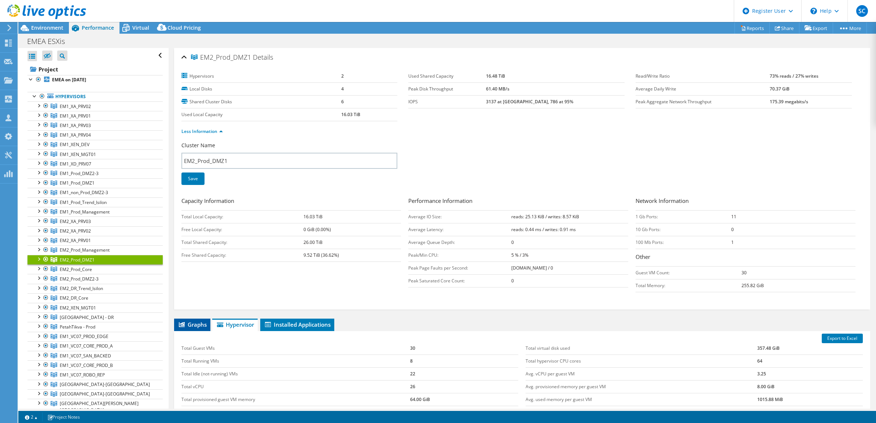
click at [200, 323] on span "Graphs" at bounding box center [192, 324] width 29 height 7
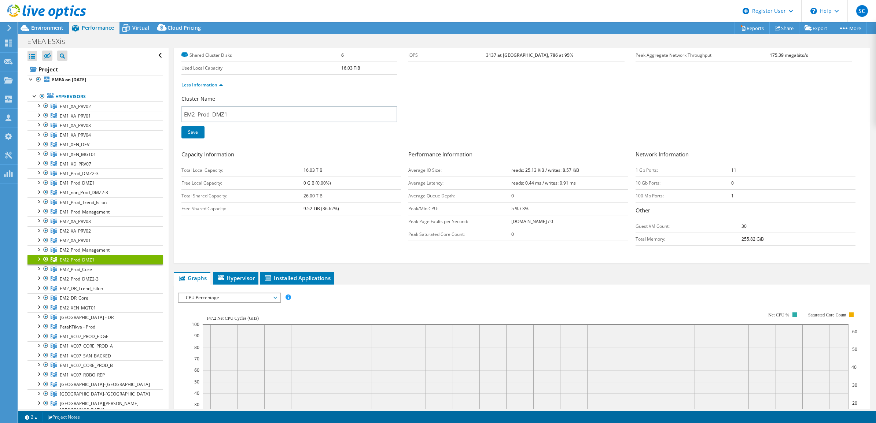
scroll to position [46, 0]
click at [230, 277] on span "Hypervisor" at bounding box center [236, 278] width 38 height 7
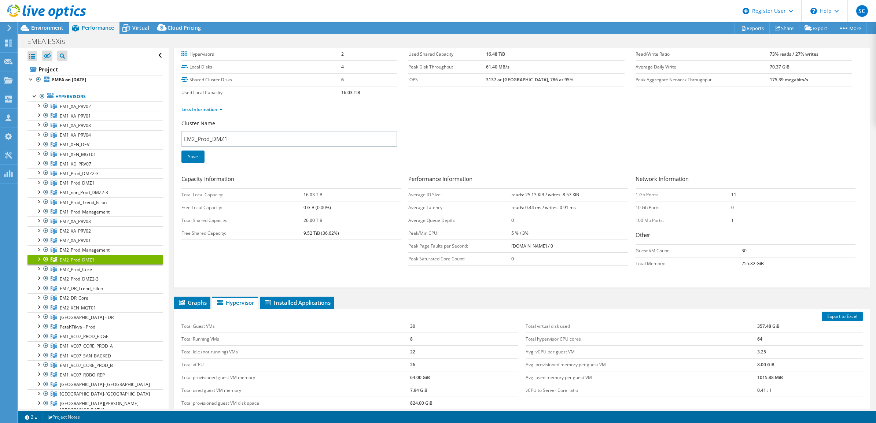
scroll to position [0, 0]
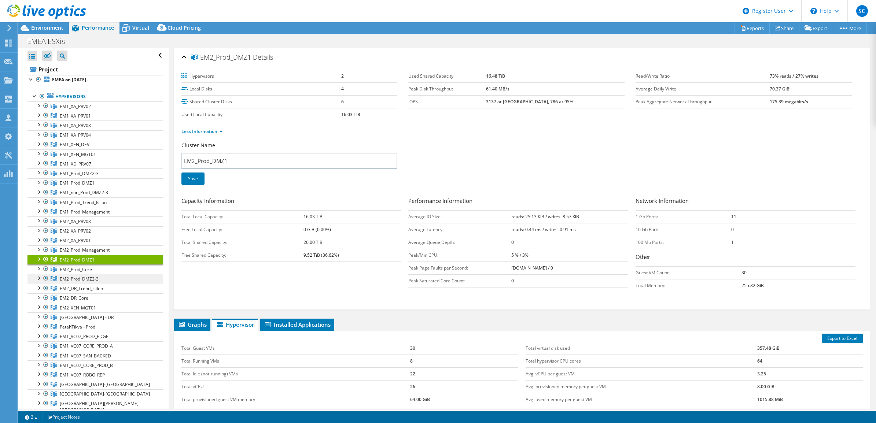
click at [91, 110] on span "EM2_Prod_DMZ2-3" at bounding box center [75, 106] width 31 height 6
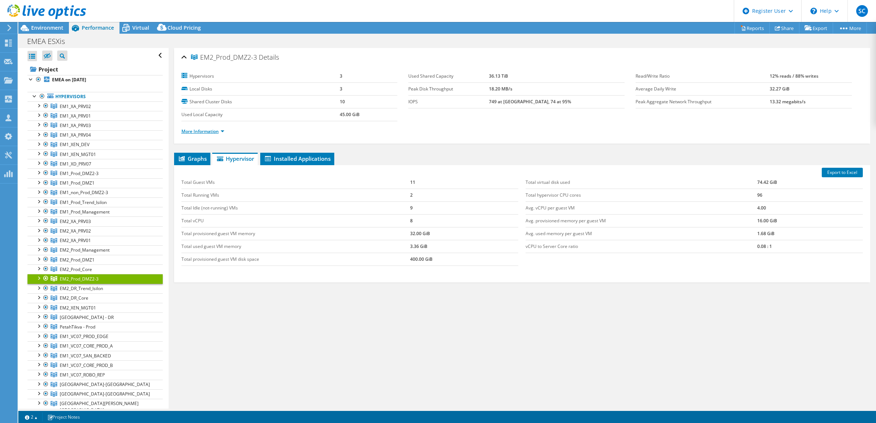
click at [207, 132] on link "More Information" at bounding box center [202, 131] width 43 height 6
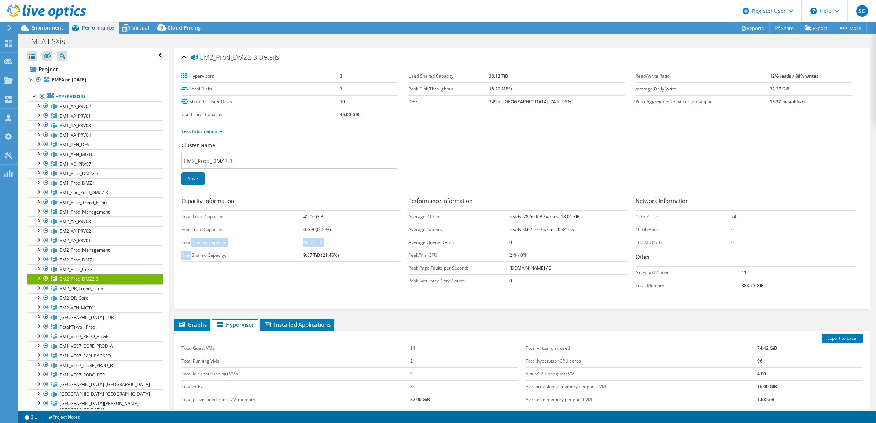
drag, startPoint x: 191, startPoint y: 280, endPoint x: 196, endPoint y: 338, distance: 58.1
click at [196, 336] on div "EM2_Prod_DMZ2-3 Details Hypervisors 3 Local Disks 3 Shared Cluster Disks 10 Use…" at bounding box center [522, 281] width 707 height 467
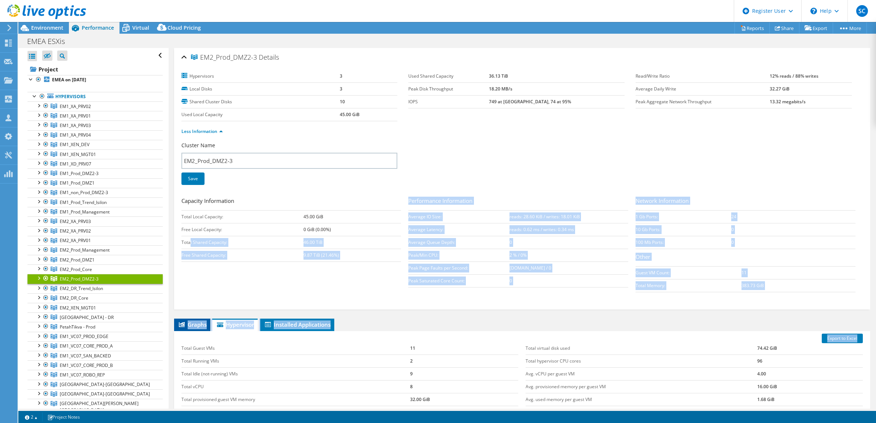
drag, startPoint x: 196, startPoint y: 338, endPoint x: 192, endPoint y: 326, distance: 13.0
click at [192, 326] on span "Graphs" at bounding box center [192, 324] width 29 height 7
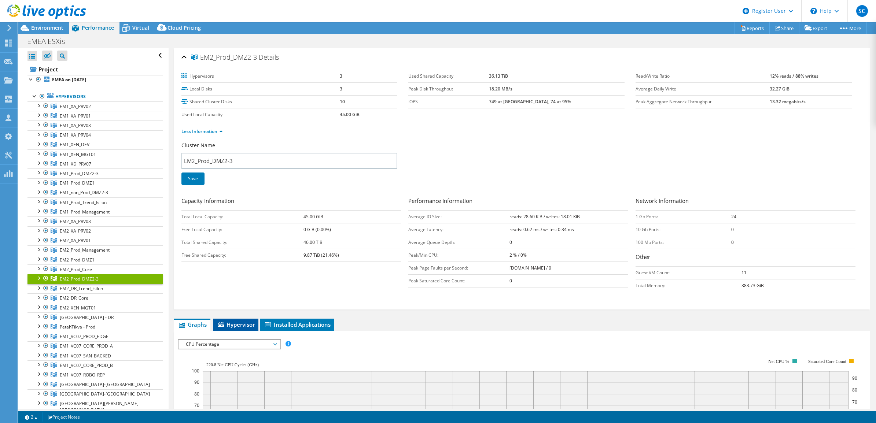
drag, startPoint x: 240, startPoint y: 326, endPoint x: 240, endPoint y: 322, distance: 4.4
click at [240, 326] on span "Hypervisor" at bounding box center [236, 324] width 38 height 7
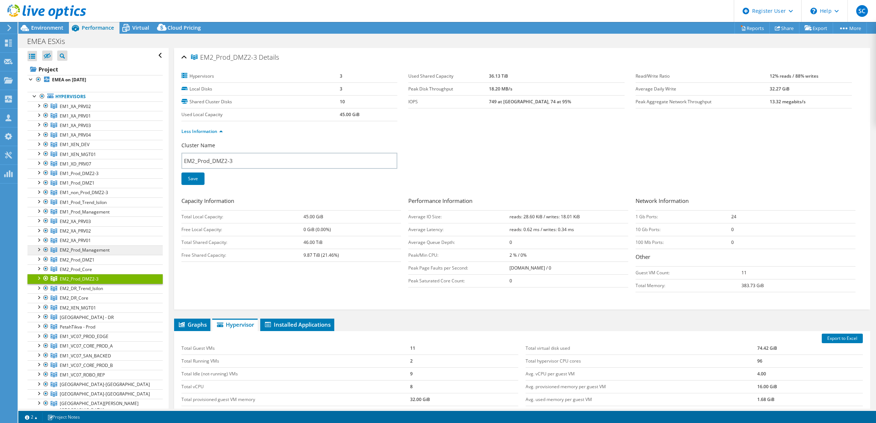
click at [87, 111] on link "EM2_Prod_Management" at bounding box center [94, 107] width 135 height 10
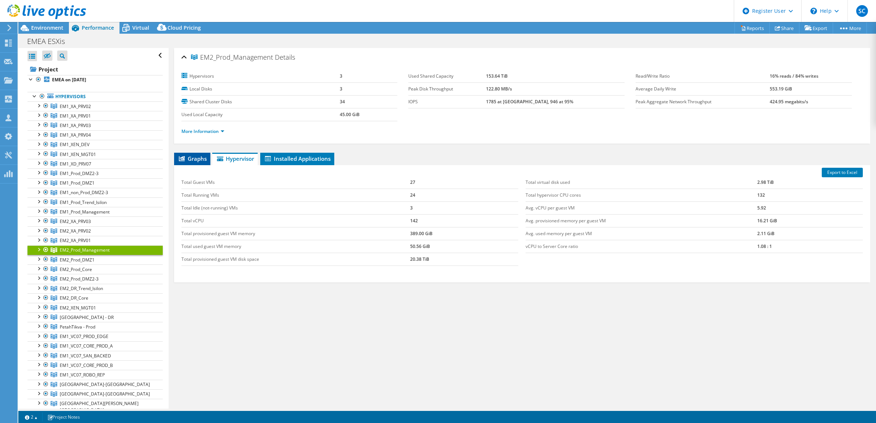
click at [189, 155] on span "Graphs" at bounding box center [192, 158] width 29 height 7
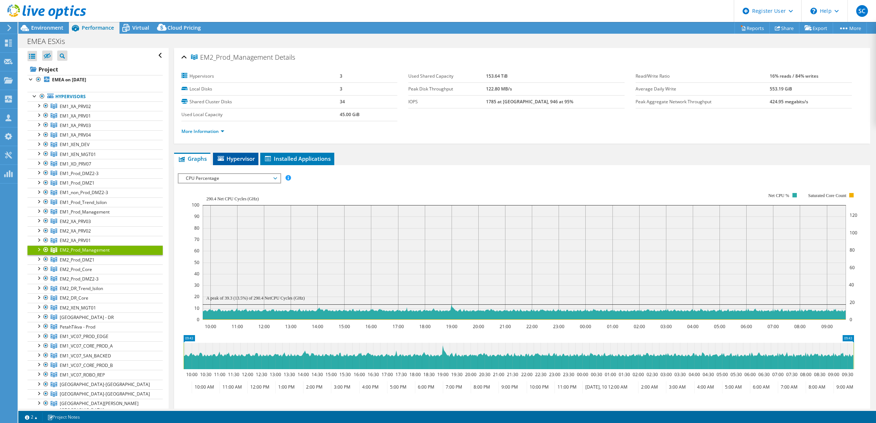
click at [241, 161] on span "Hypervisor" at bounding box center [236, 158] width 38 height 7
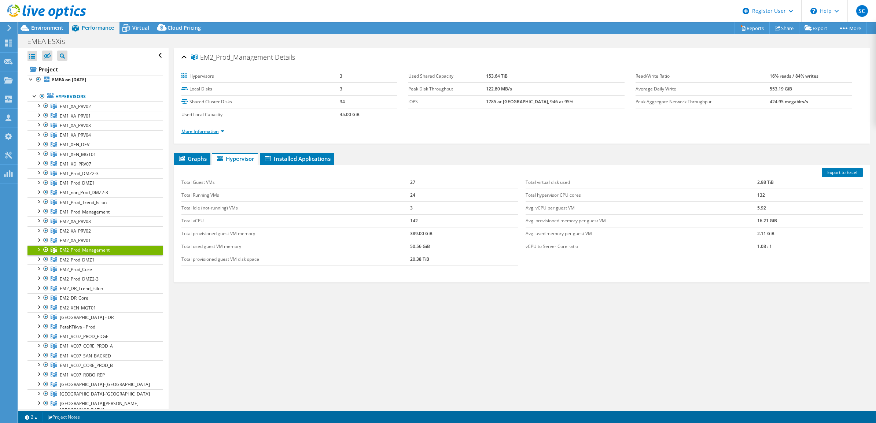
click at [206, 134] on link "More Information" at bounding box center [202, 131] width 43 height 6
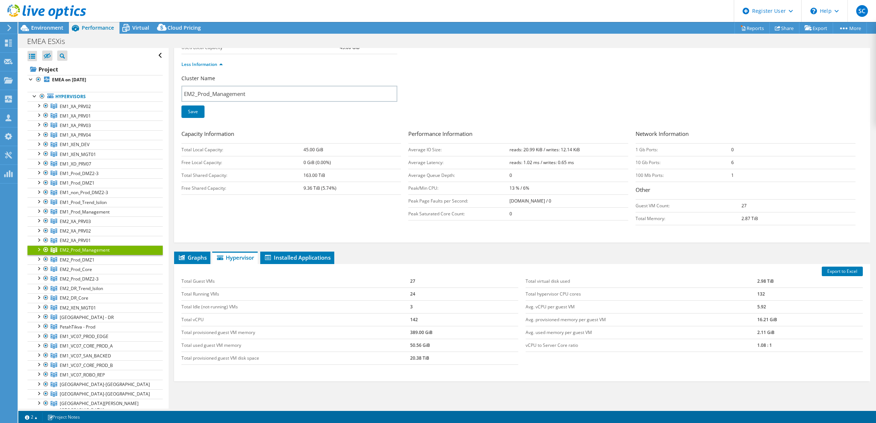
scroll to position [92, 0]
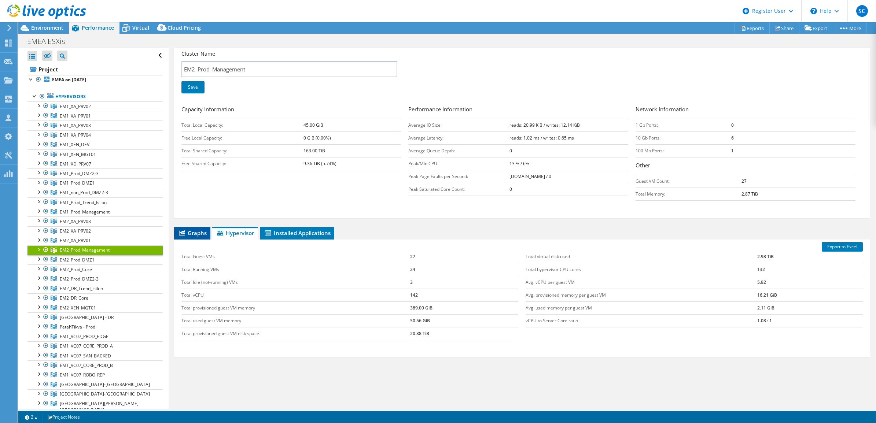
drag, startPoint x: 197, startPoint y: 235, endPoint x: 203, endPoint y: 235, distance: 5.5
click at [197, 235] on span "Graphs" at bounding box center [192, 232] width 29 height 7
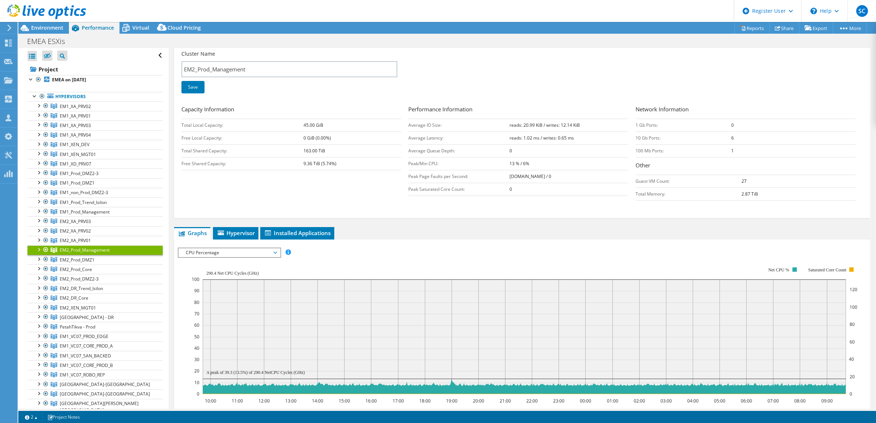
click at [233, 251] on span "CPU Percentage" at bounding box center [229, 253] width 94 height 9
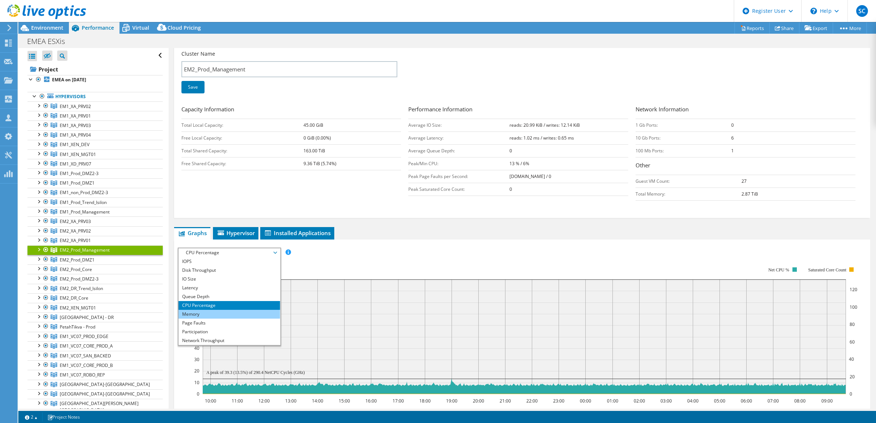
click at [193, 314] on li "Memory" at bounding box center [230, 314] width 102 height 9
